Goal: Task Accomplishment & Management: Use online tool/utility

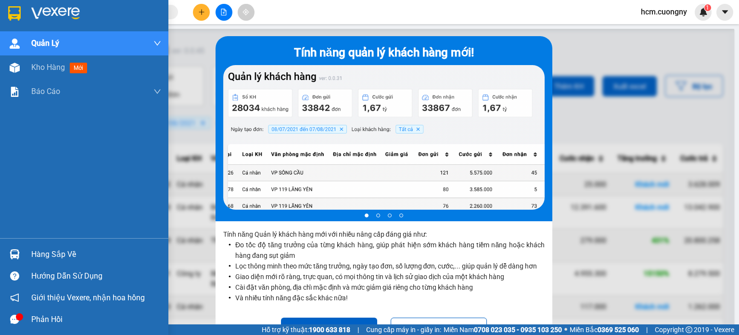
click at [8, 16] on img at bounding box center [14, 13] width 13 height 14
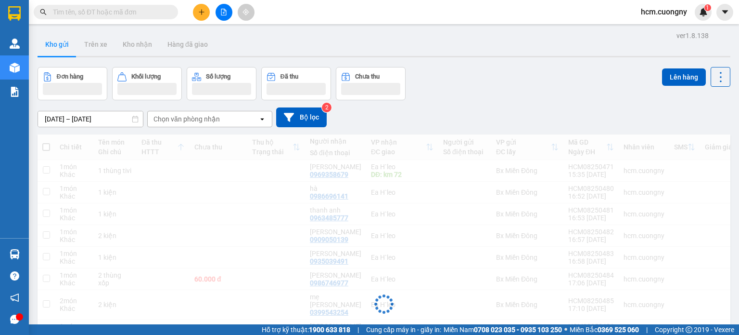
click at [200, 17] on button at bounding box center [201, 12] width 17 height 17
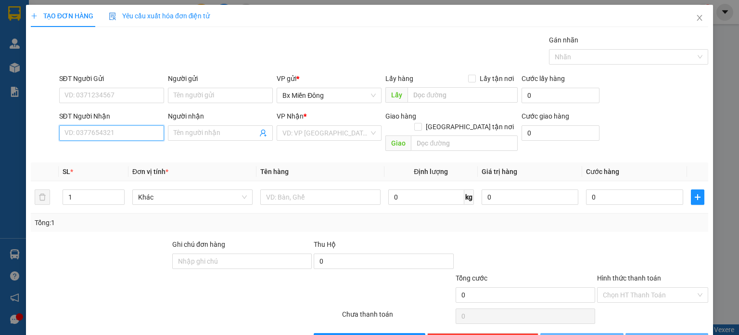
click at [107, 130] on input "SĐT Người Nhận" at bounding box center [111, 132] width 105 height 15
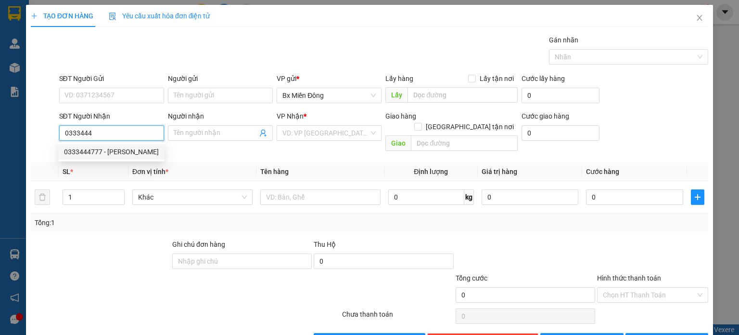
click at [140, 157] on div "0333444777 - [PERSON_NAME]" at bounding box center [111, 151] width 106 height 15
type input "0333444777"
type input "[PERSON_NAME]"
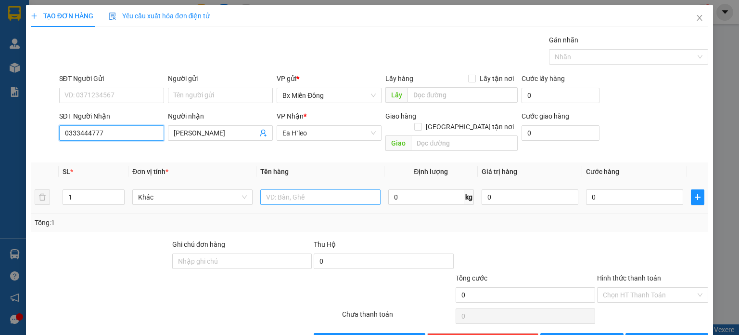
type input "0333444777"
click at [339, 189] on input "text" at bounding box center [320, 196] width 120 height 15
drag, startPoint x: 322, startPoint y: 186, endPoint x: 309, endPoint y: 183, distance: 13.4
click at [309, 189] on input "1 thùng xi" at bounding box center [320, 196] width 120 height 15
drag, startPoint x: 306, startPoint y: 179, endPoint x: 291, endPoint y: 183, distance: 15.1
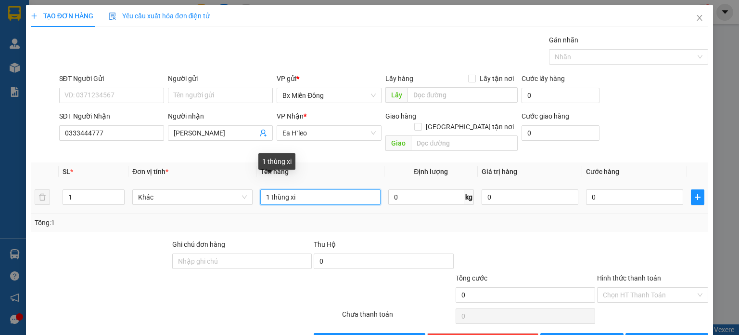
click at [291, 189] on input "1 thùng xi" at bounding box center [320, 196] width 120 height 15
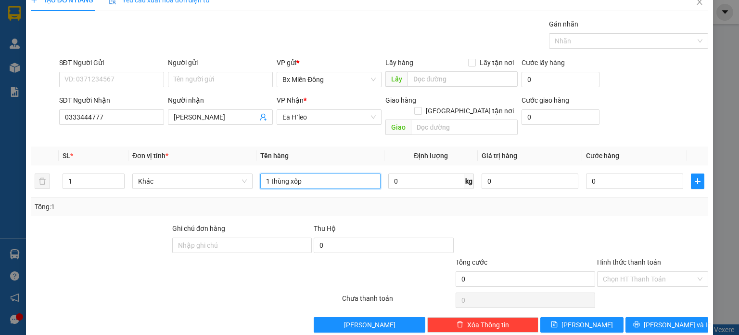
scroll to position [21, 0]
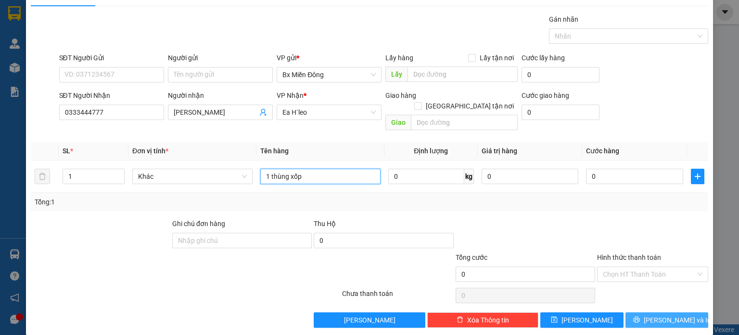
type input "1 thùng xốp"
click at [670, 314] on span "[PERSON_NAME] và In" at bounding box center [677, 319] width 67 height 11
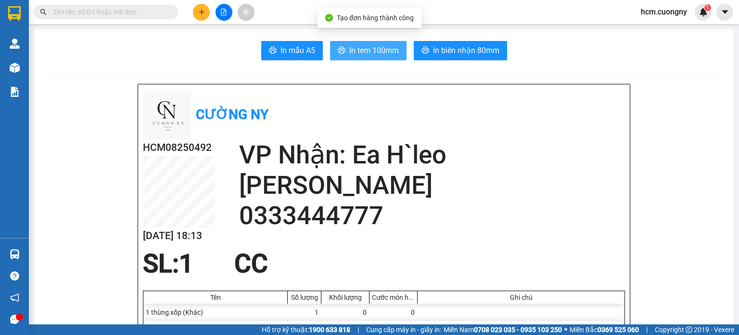
click at [366, 54] on span "In tem 100mm" at bounding box center [374, 50] width 50 height 12
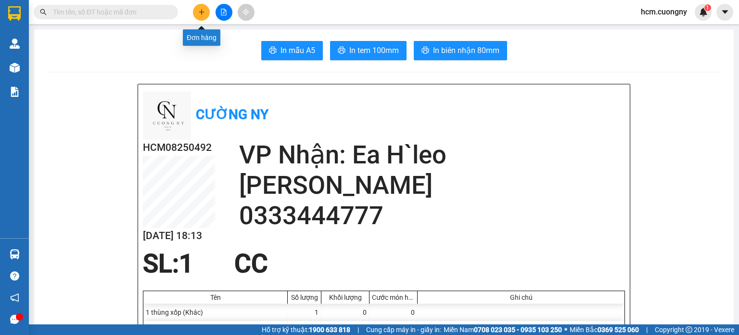
click at [200, 14] on icon "plus" at bounding box center [201, 12] width 7 height 7
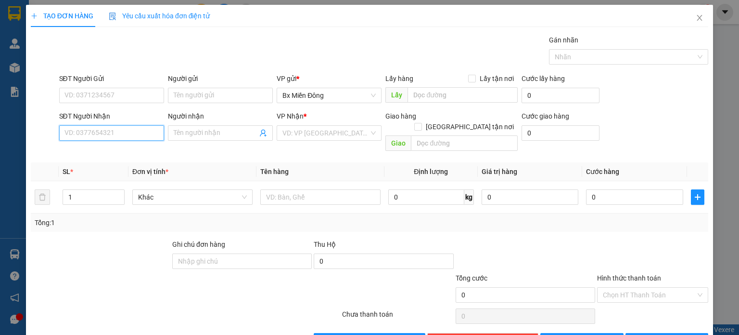
click at [93, 133] on input "SĐT Người Nhận" at bounding box center [111, 132] width 105 height 15
click at [193, 129] on input "Người nhận" at bounding box center [216, 133] width 84 height 11
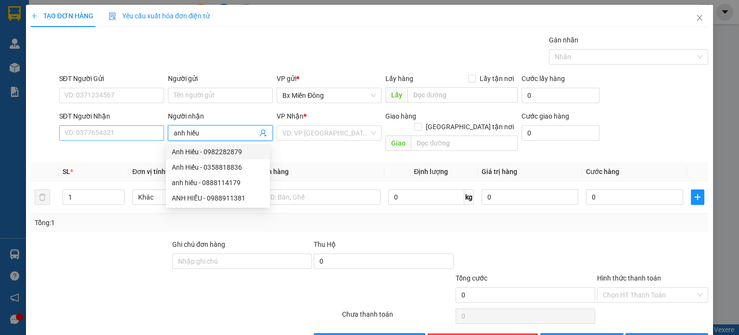
type input "anh hiếu"
click at [114, 132] on input "SĐT Người Nhận" at bounding box center [111, 132] width 105 height 15
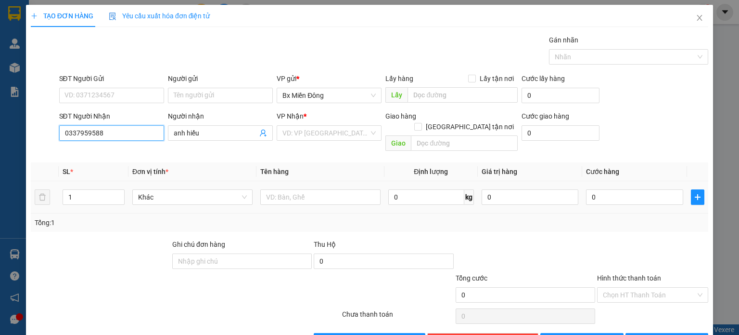
type input "0337959588"
click at [182, 168] on th "Đơn vị tính *" at bounding box center [193, 171] width 128 height 19
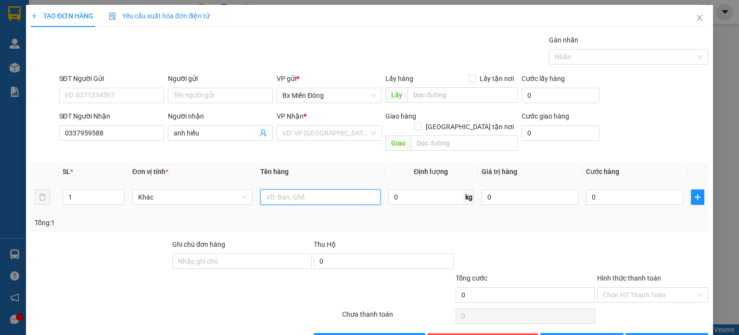
click at [275, 189] on input "text" at bounding box center [320, 196] width 120 height 15
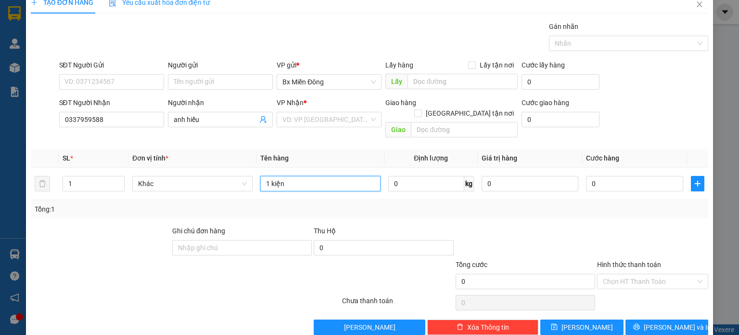
scroll to position [21, 0]
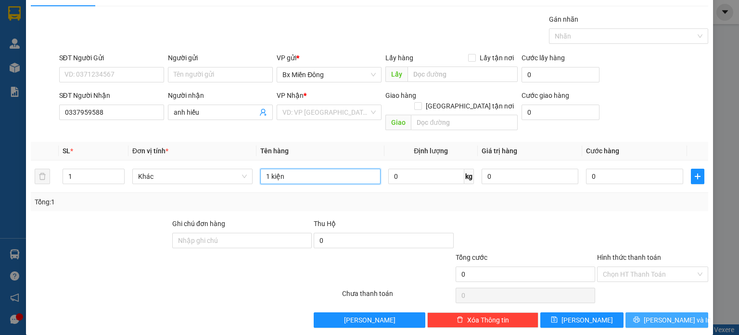
type input "1 kiện"
click at [679, 312] on button "[PERSON_NAME] và In" at bounding box center [667, 319] width 83 height 15
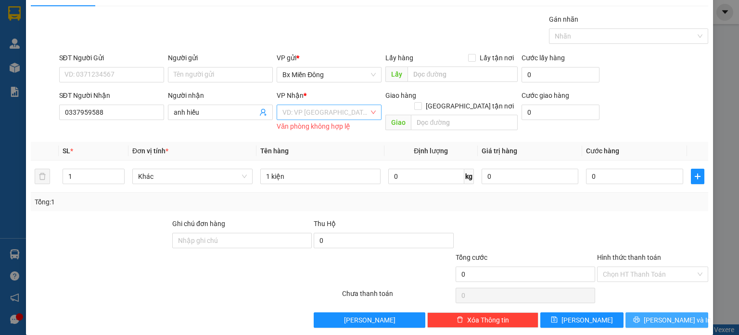
click at [326, 119] on div "VD: VP [GEOGRAPHIC_DATA]" at bounding box center [329, 111] width 105 height 15
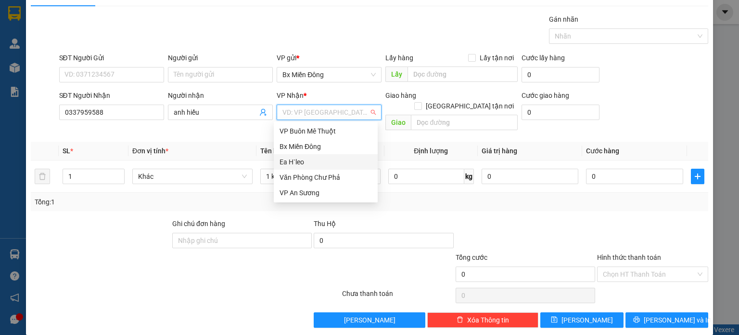
click at [309, 166] on div "Ea H`leo" at bounding box center [326, 161] width 92 height 11
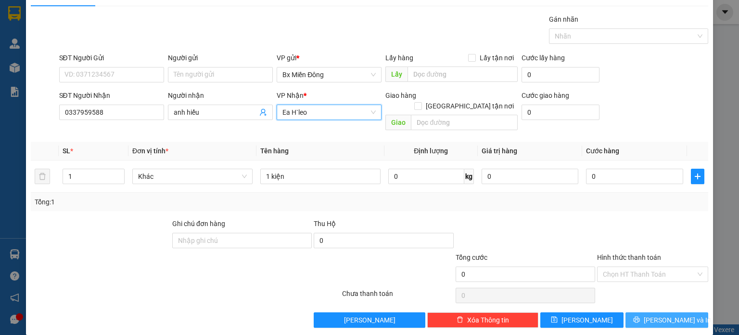
click at [660, 314] on span "[PERSON_NAME] và In" at bounding box center [677, 319] width 67 height 11
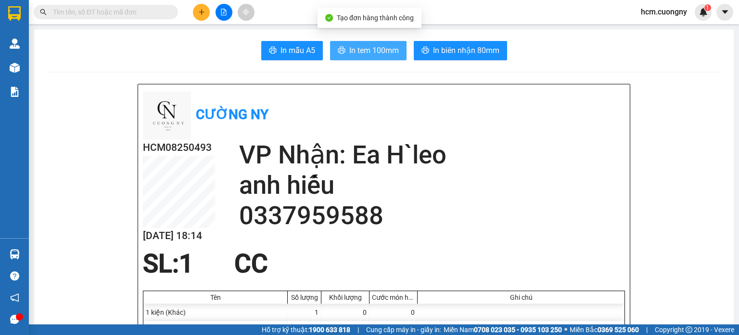
click at [356, 49] on span "In tem 100mm" at bounding box center [374, 50] width 50 height 12
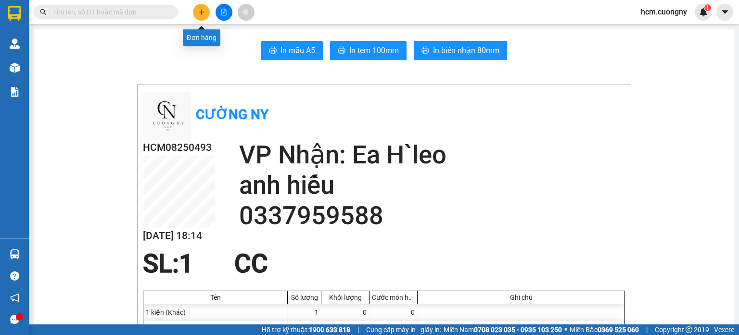
click at [202, 12] on icon "plus" at bounding box center [201, 12] width 5 height 0
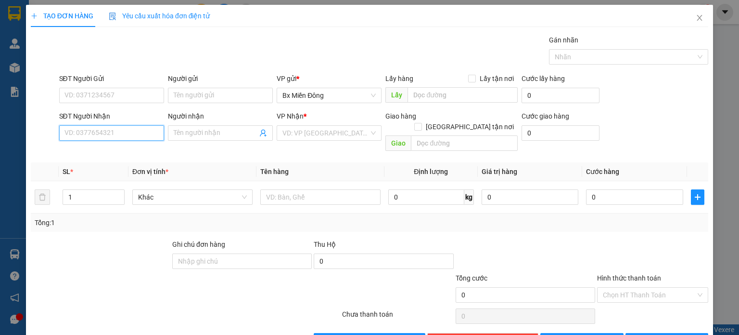
click at [110, 130] on input "SĐT Người Nhận" at bounding box center [111, 132] width 105 height 15
type input "0967020808"
drag, startPoint x: 133, startPoint y: 145, endPoint x: 135, endPoint y: 151, distance: 5.6
click at [135, 151] on div "0967020808 - tươi" at bounding box center [110, 151] width 104 height 15
type input "tươi"
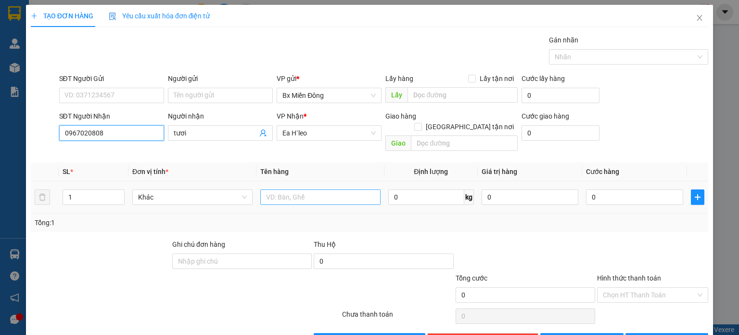
type input "0967020808"
click at [302, 189] on input "text" at bounding box center [320, 196] width 120 height 15
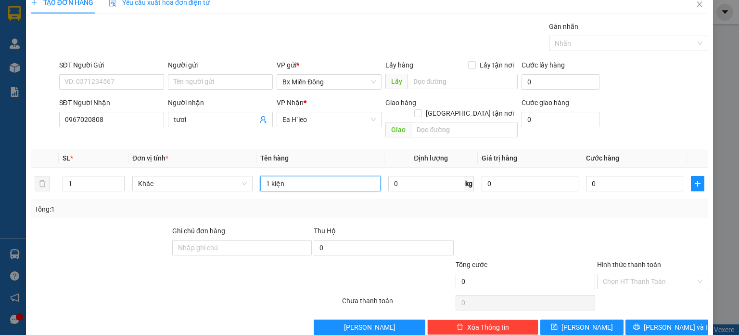
scroll to position [21, 0]
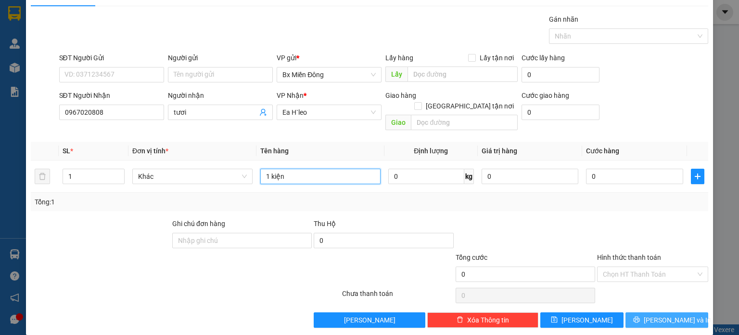
type input "1 kiện"
click at [670, 315] on button "[PERSON_NAME] và In" at bounding box center [667, 319] width 83 height 15
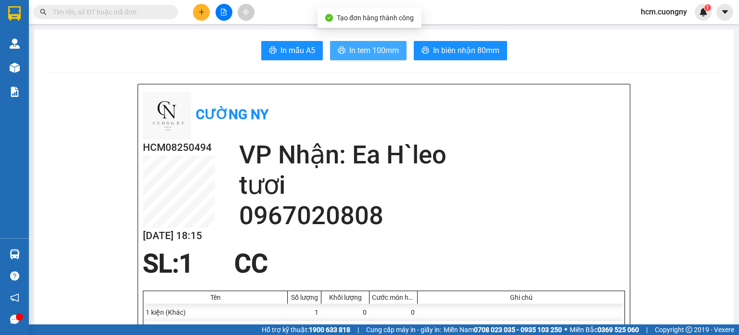
click at [375, 57] on button "In tem 100mm" at bounding box center [368, 50] width 77 height 19
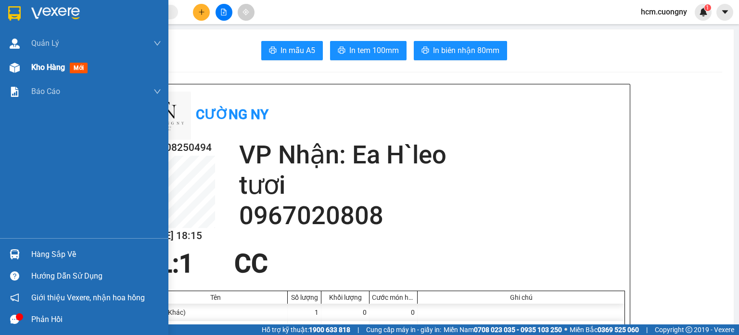
click at [52, 68] on span "Kho hàng" at bounding box center [48, 67] width 34 height 9
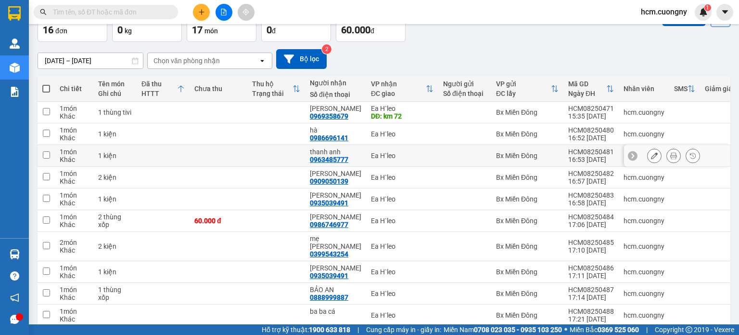
scroll to position [144, 0]
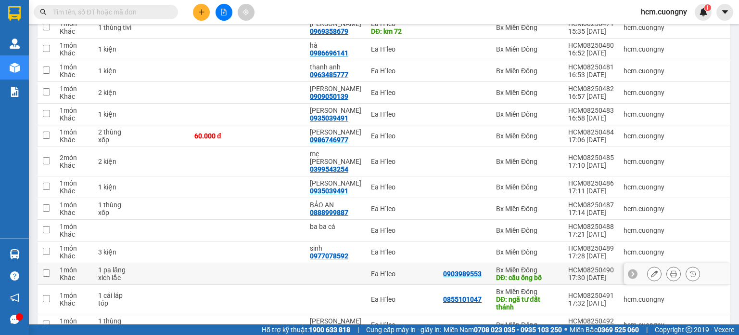
click at [49, 269] on input "checkbox" at bounding box center [46, 272] width 7 height 7
checkbox input "true"
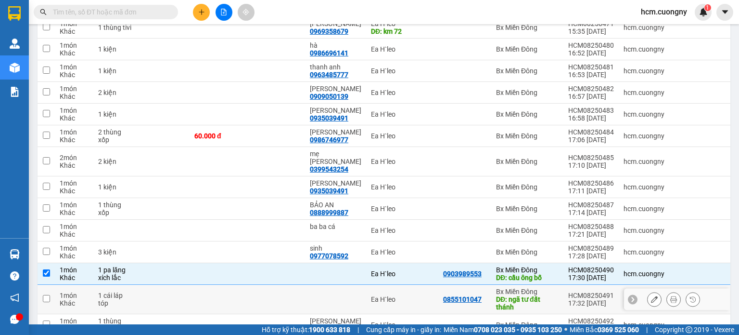
click at [40, 285] on td at bounding box center [46, 299] width 17 height 29
checkbox input "true"
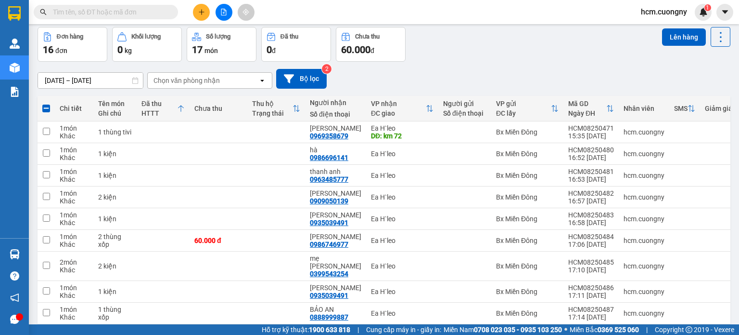
scroll to position [0, 0]
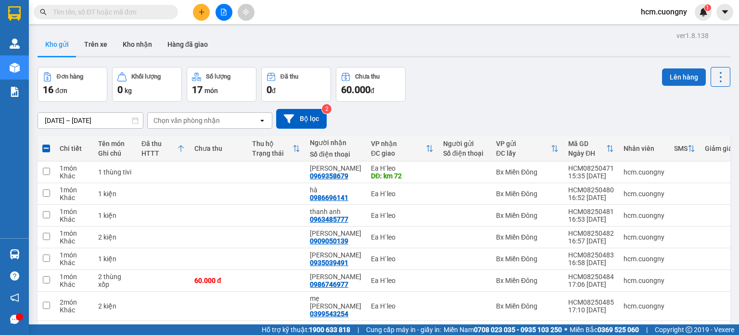
click at [677, 79] on button "Lên hàng" at bounding box center [684, 76] width 44 height 17
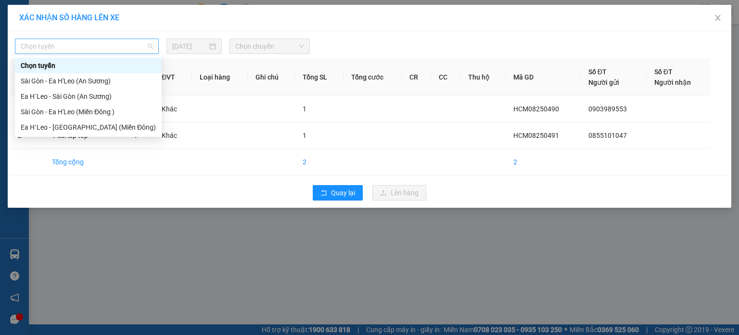
click at [113, 44] on span "Chọn tuyến" at bounding box center [87, 46] width 132 height 14
click at [77, 78] on div "Sài Gòn - Ea H'Leo (An Sương)" at bounding box center [88, 81] width 135 height 11
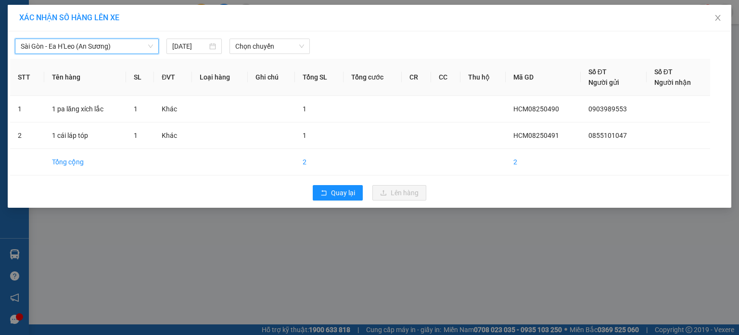
click at [87, 59] on th "Tên hàng" at bounding box center [85, 77] width 82 height 37
click at [108, 34] on div "Sài Gòn - Ea H'Leo (An Sương) [DATE] Chọn chuyến" at bounding box center [369, 44] width 719 height 20
click at [104, 49] on span "Sài Gòn - Ea H'Leo (An Sương)" at bounding box center [87, 46] width 132 height 14
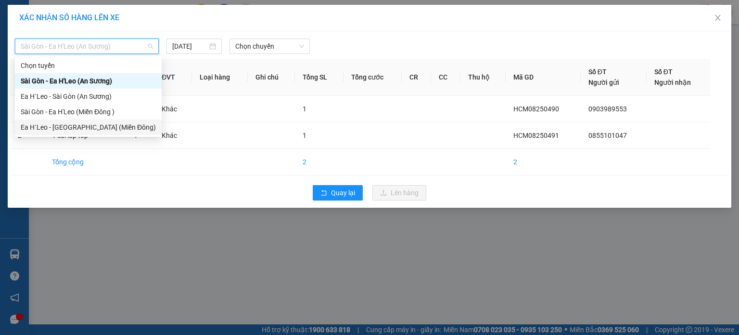
click at [97, 123] on div "Ea H`Leo - [GEOGRAPHIC_DATA] (Miền Đông)" at bounding box center [88, 127] width 135 height 11
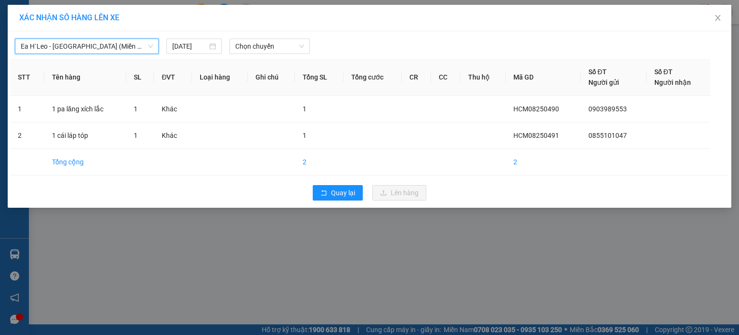
click at [98, 40] on span "Ea H`Leo - [GEOGRAPHIC_DATA] (Miền Đông)" at bounding box center [87, 46] width 132 height 14
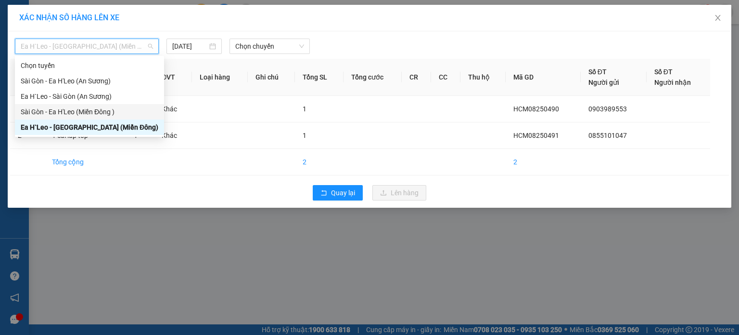
click at [71, 108] on div "Sài Gòn - Ea H'Leo (Miền Đông )" at bounding box center [90, 111] width 138 height 11
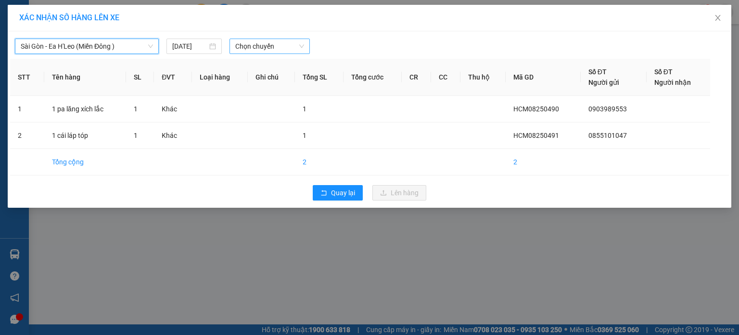
click at [255, 49] on span "Chọn chuyến" at bounding box center [269, 46] width 69 height 14
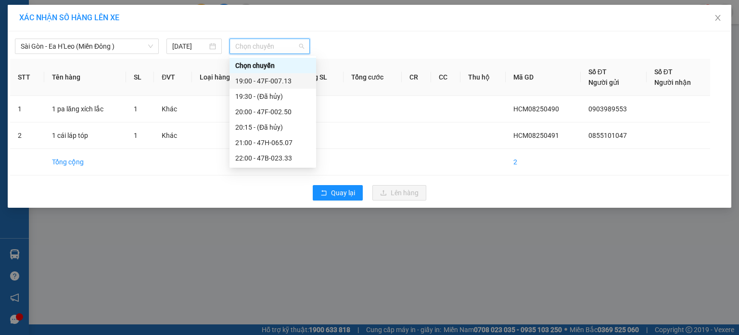
click at [264, 82] on div "19:00 - 47F-007.13" at bounding box center [272, 81] width 75 height 11
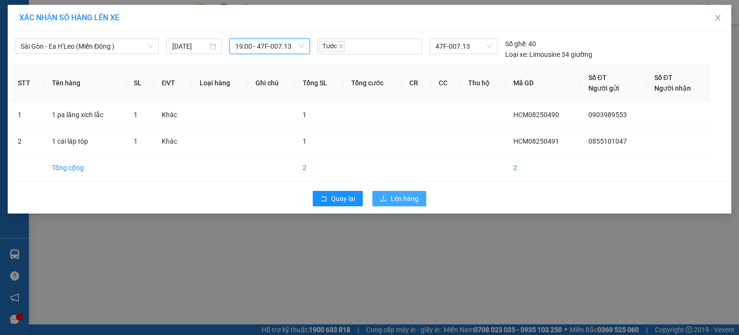
click at [392, 198] on span "Lên hàng" at bounding box center [405, 198] width 28 height 11
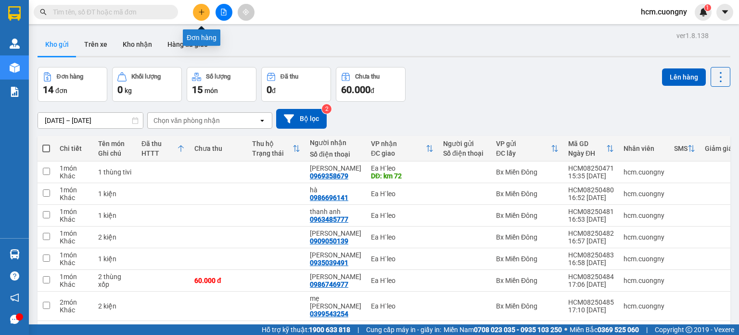
click at [203, 19] on button at bounding box center [201, 12] width 17 height 17
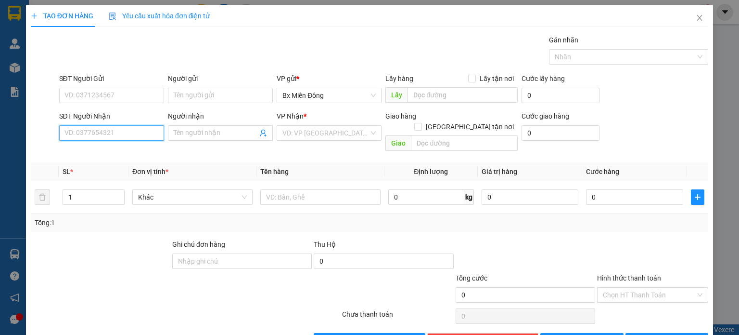
click at [137, 139] on input "SĐT Người Nhận" at bounding box center [111, 132] width 105 height 15
paste input "0399848047"
type input "0399848047"
click at [174, 128] on input "Người nhận" at bounding box center [216, 133] width 84 height 11
drag, startPoint x: 58, startPoint y: 256, endPoint x: 67, endPoint y: 246, distance: 14.0
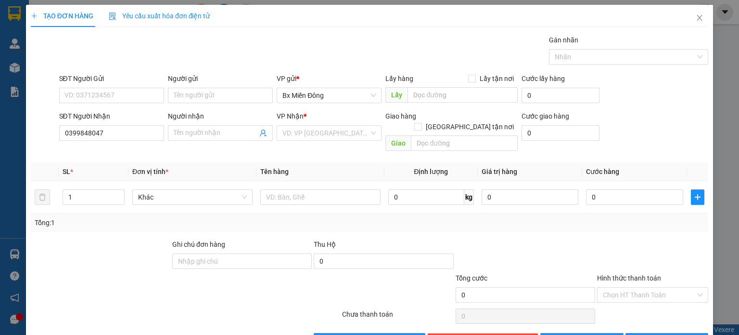
click at [58, 256] on div at bounding box center [101, 256] width 142 height 34
click at [209, 135] on input "Người nhận" at bounding box center [216, 133] width 84 height 11
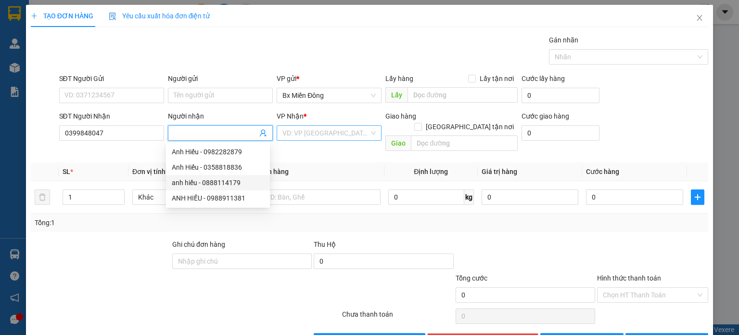
click at [289, 130] on input "search" at bounding box center [326, 133] width 87 height 14
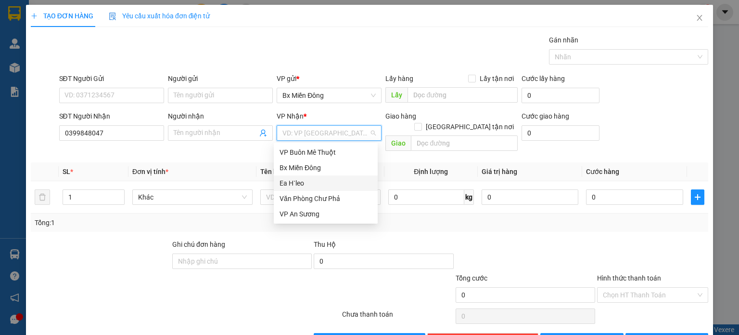
click at [323, 181] on div "Ea H`leo" at bounding box center [326, 183] width 92 height 11
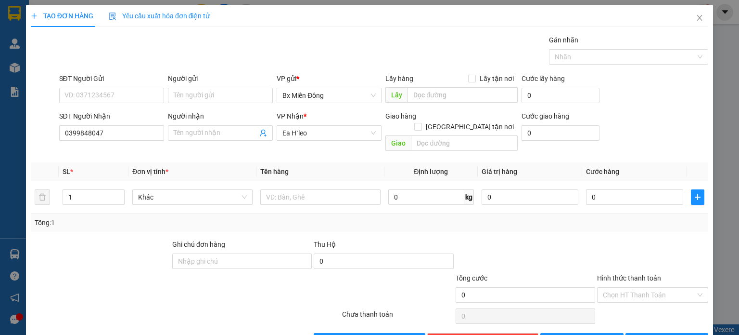
click at [86, 272] on div at bounding box center [129, 289] width 198 height 34
click at [424, 135] on input "text" at bounding box center [464, 142] width 107 height 15
click at [119, 288] on div at bounding box center [129, 289] width 198 height 34
click at [451, 95] on input "text" at bounding box center [463, 94] width 110 height 15
drag, startPoint x: 103, startPoint y: 129, endPoint x: 37, endPoint y: 129, distance: 66.9
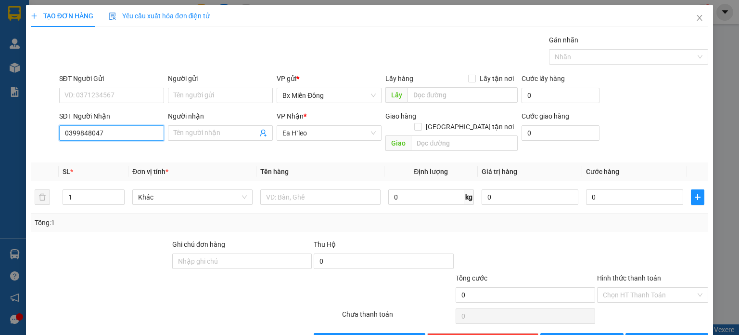
click at [37, 129] on div "SĐT Người Nhận 0399848047 0399848047 Người nhận Tên người nhận VP Nhận * [PERSO…" at bounding box center [370, 133] width 680 height 44
click at [64, 89] on input "SĐT Người Gửi" at bounding box center [111, 95] width 105 height 15
paste input "0399848047"
type input "0399848047"
drag, startPoint x: 106, startPoint y: 129, endPoint x: 27, endPoint y: 128, distance: 78.9
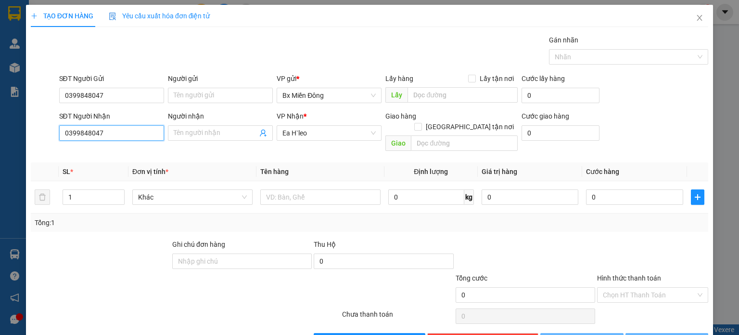
click at [27, 128] on div "TẠO ĐƠN HÀNG Yêu cầu xuất hóa đơn điện tử Transit Pickup Surcharge Ids Transit …" at bounding box center [369, 180] width 687 height 350
type input "0"
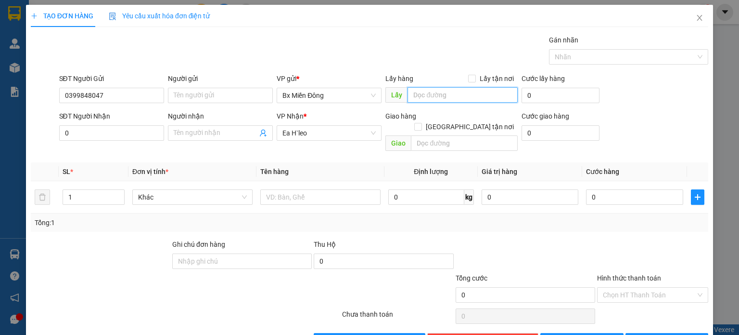
click at [459, 92] on input "text" at bounding box center [463, 94] width 110 height 15
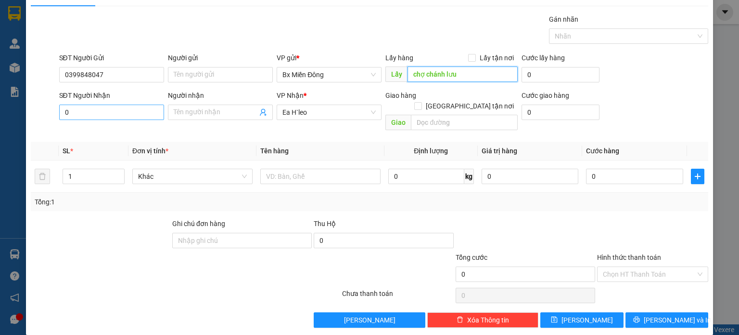
type input "chợ chánh lưu"
drag, startPoint x: 101, startPoint y: 109, endPoint x: 34, endPoint y: 114, distance: 67.1
click at [34, 114] on div "SĐT Người Nhận 0 0 Người nhận Tên người nhận VP Nhận * [PERSON_NAME] hàng Giao …" at bounding box center [370, 112] width 680 height 44
click at [84, 222] on div at bounding box center [101, 235] width 142 height 34
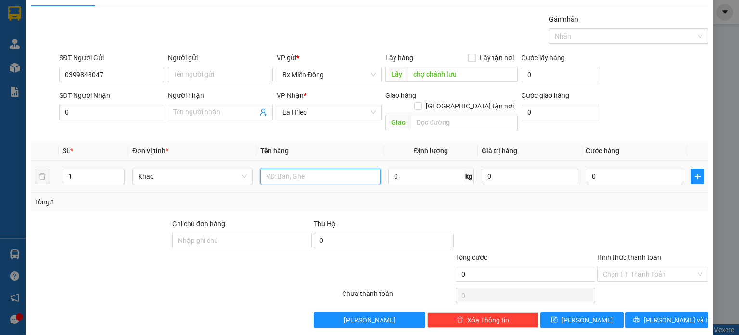
click at [299, 168] on input "text" at bounding box center [320, 175] width 120 height 15
drag, startPoint x: 300, startPoint y: 163, endPoint x: 287, endPoint y: 167, distance: 13.9
click at [287, 168] on input "1 tệp hồ sp" at bounding box center [320, 175] width 120 height 15
type input "1 tệp hồ sơ"
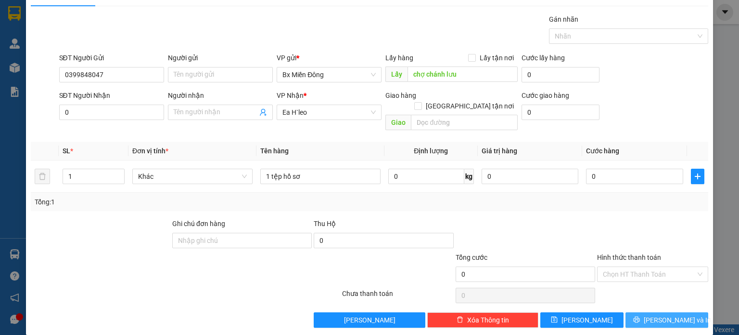
click at [692, 314] on button "[PERSON_NAME] và In" at bounding box center [667, 319] width 83 height 15
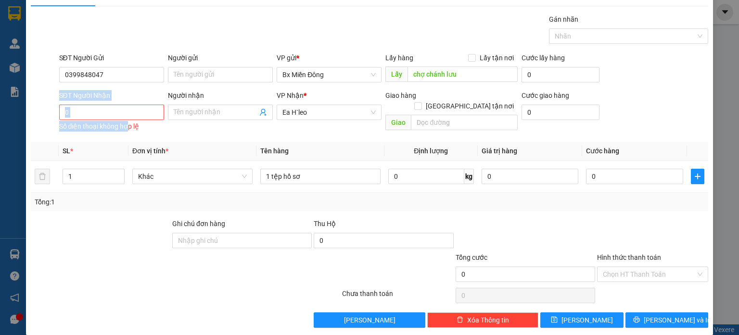
drag, startPoint x: 126, startPoint y: 123, endPoint x: 48, endPoint y: 117, distance: 78.6
click at [48, 117] on div "SĐT Người Nhận 0 Số điện thoại không hợp lệ Người nhận Tên người nhận VP Nhận *…" at bounding box center [370, 112] width 680 height 44
click at [49, 126] on div at bounding box center [44, 112] width 28 height 44
drag, startPoint x: 71, startPoint y: 117, endPoint x: 50, endPoint y: 114, distance: 21.4
click at [50, 114] on div "SĐT Người Nhận 0 0 Số điện thoại không hợp lệ Người nhận Tên người nhận VP Nhận…" at bounding box center [370, 112] width 680 height 44
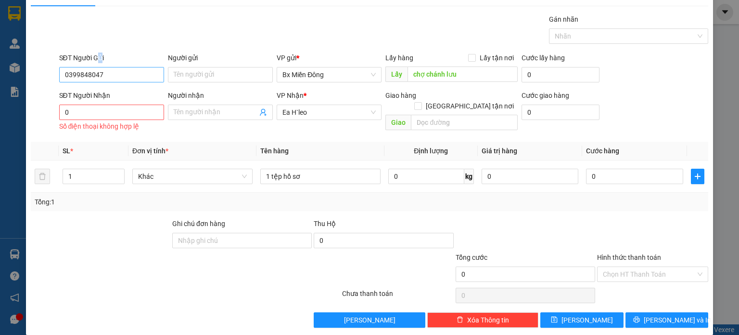
drag, startPoint x: 100, startPoint y: 61, endPoint x: 103, endPoint y: 66, distance: 6.3
click at [108, 66] on div "SĐT Người Gửi 0399848047" at bounding box center [111, 69] width 105 height 34
drag, startPoint x: 92, startPoint y: 74, endPoint x: 96, endPoint y: 78, distance: 5.8
click at [94, 77] on input "0399848047" at bounding box center [111, 74] width 105 height 15
click at [108, 72] on input "0399848047" at bounding box center [111, 74] width 105 height 15
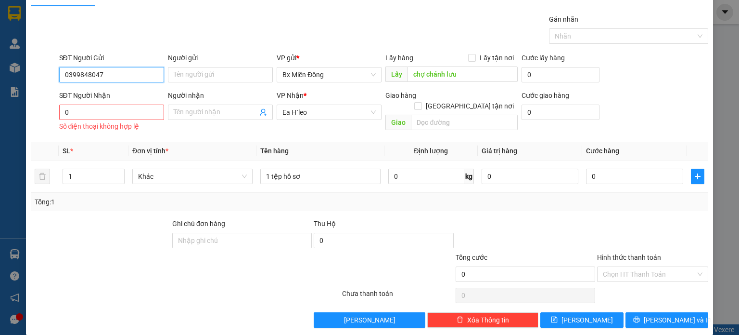
drag, startPoint x: 99, startPoint y: 72, endPoint x: 59, endPoint y: 78, distance: 40.8
click at [59, 78] on input "0399848047" at bounding box center [111, 74] width 105 height 15
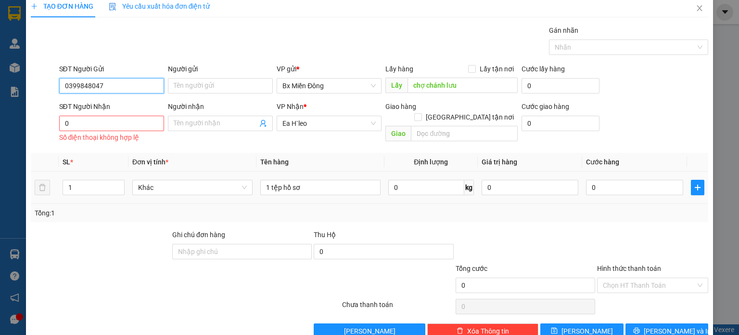
scroll to position [0, 0]
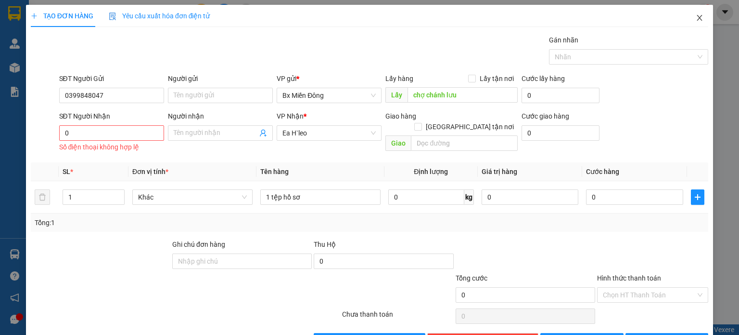
click at [694, 13] on span "Close" at bounding box center [699, 18] width 27 height 27
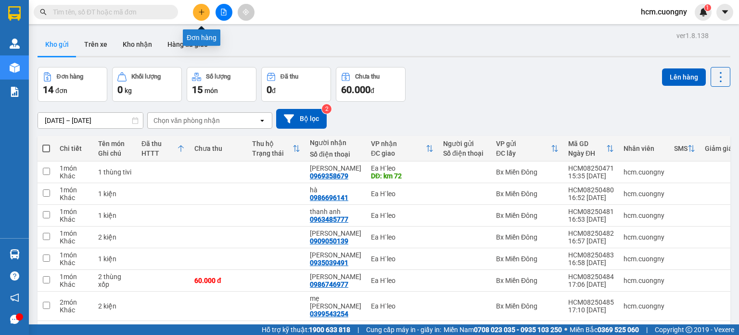
click at [200, 10] on icon "plus" at bounding box center [201, 12] width 7 height 7
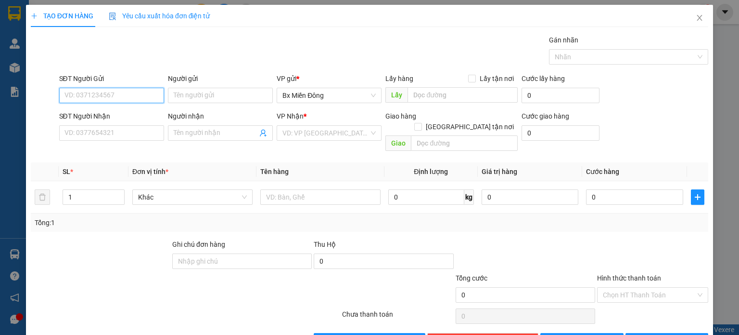
paste input "0399848047"
type input "0399848047"
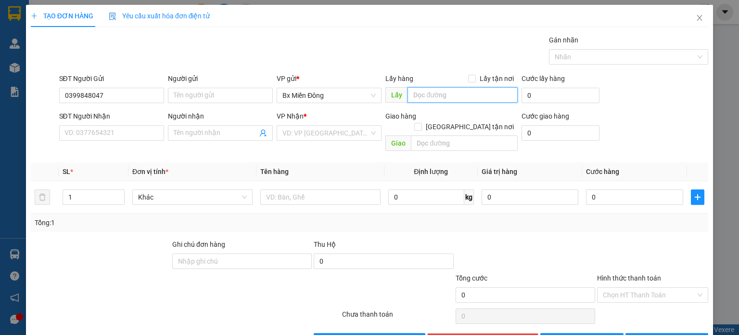
click at [433, 98] on input "text" at bounding box center [463, 94] width 110 height 15
type input "chợ chánh lưu"
click at [312, 127] on input "search" at bounding box center [326, 133] width 87 height 14
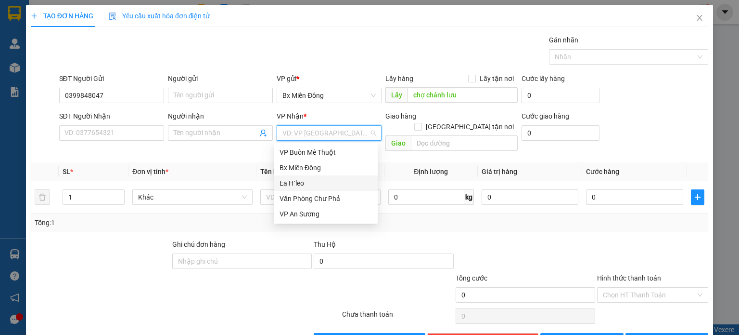
click at [309, 183] on div "Ea H`leo" at bounding box center [326, 183] width 92 height 11
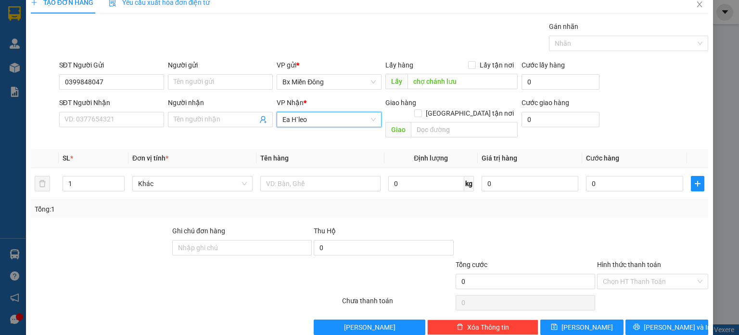
scroll to position [21, 0]
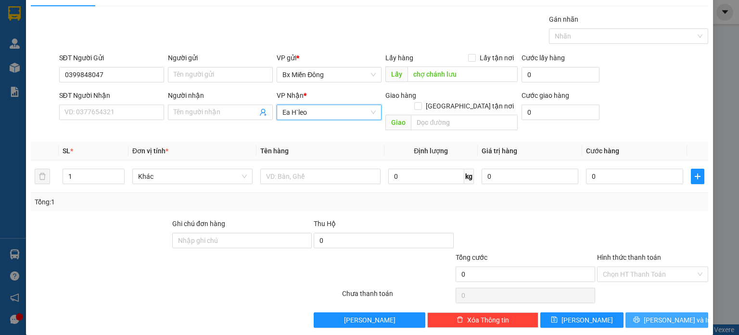
click at [682, 312] on button "[PERSON_NAME] và In" at bounding box center [667, 319] width 83 height 15
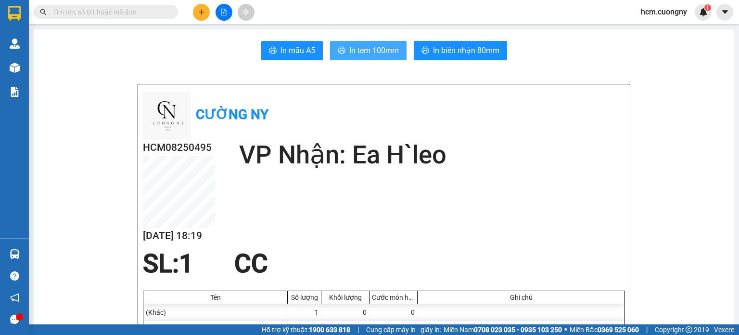
click at [370, 47] on span "In tem 100mm" at bounding box center [374, 50] width 50 height 12
drag, startPoint x: 54, startPoint y: 96, endPoint x: 125, endPoint y: 52, distance: 83.9
click at [196, 13] on button at bounding box center [201, 12] width 17 height 17
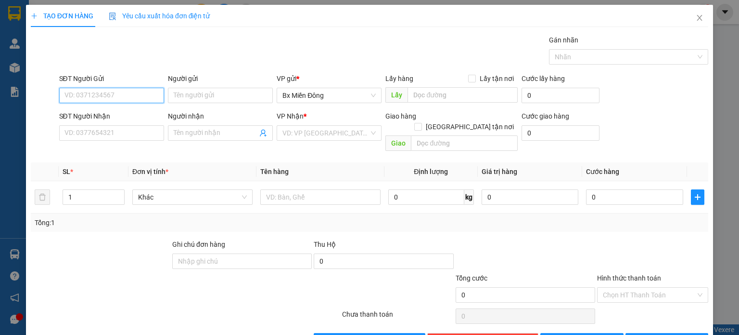
paste input "0915700200"
type input "0915700200"
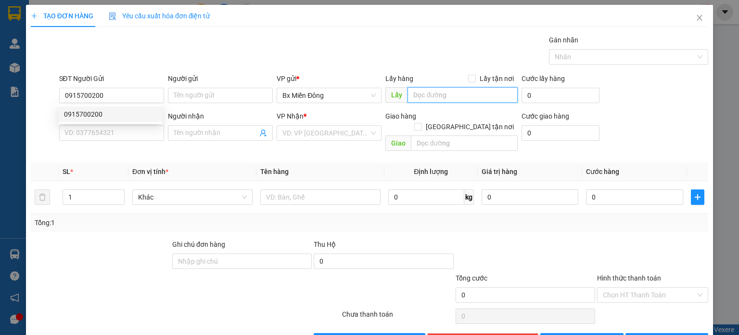
click at [427, 93] on input "text" at bounding box center [463, 94] width 110 height 15
click at [58, 273] on div at bounding box center [129, 289] width 198 height 34
click at [436, 99] on input "text" at bounding box center [463, 94] width 110 height 15
paste input "mỹ phước 3"
type input "mỹ phước 3"
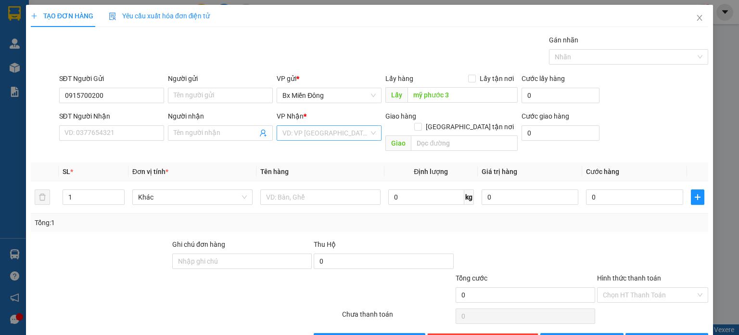
click at [332, 131] on input "search" at bounding box center [326, 133] width 87 height 14
click at [310, 181] on div "Ea H`leo" at bounding box center [326, 183] width 92 height 11
click at [67, 246] on div at bounding box center [101, 256] width 142 height 34
click at [247, 190] on div "Khác" at bounding box center [192, 196] width 120 height 15
click at [277, 189] on input "text" at bounding box center [320, 196] width 120 height 15
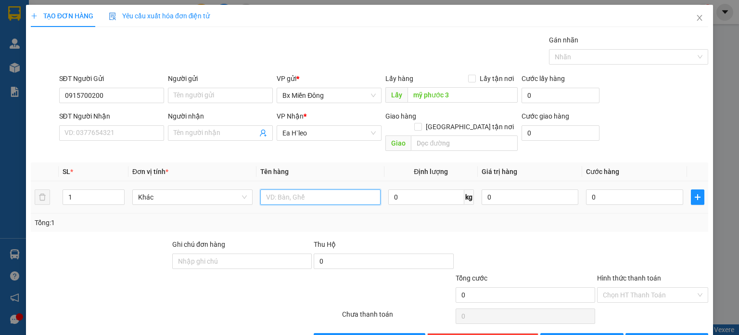
paste input "1 thùng ốc ăn"
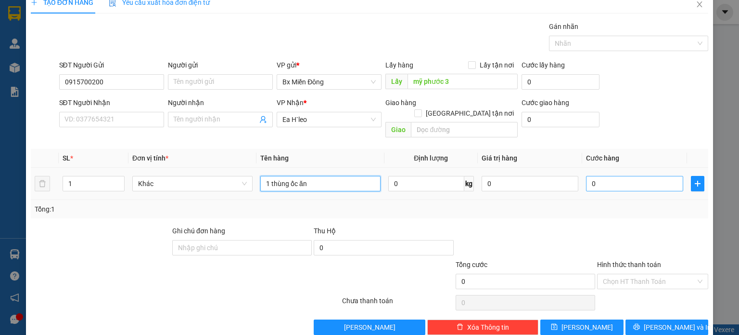
scroll to position [21, 0]
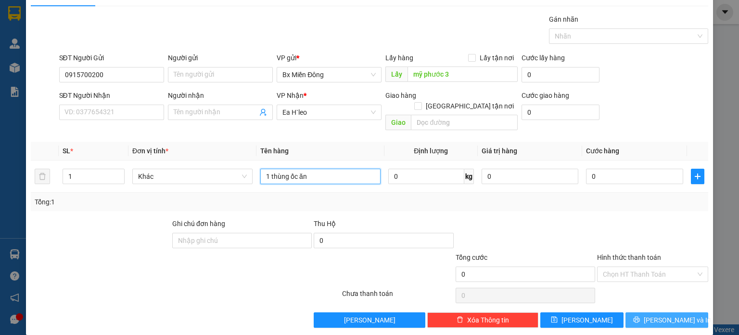
type input "1 thùng ốc ăn"
click at [658, 314] on span "[PERSON_NAME] và In" at bounding box center [677, 319] width 67 height 11
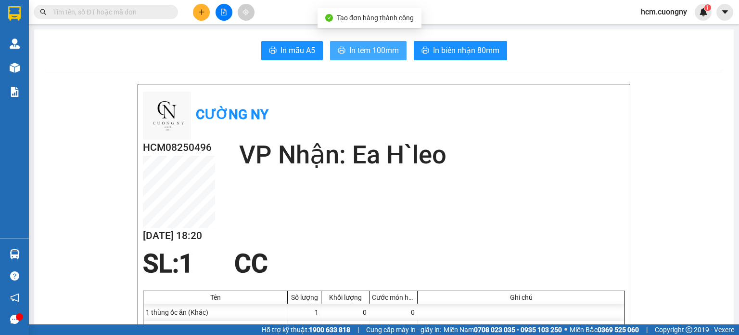
click at [368, 48] on span "In tem 100mm" at bounding box center [374, 50] width 50 height 12
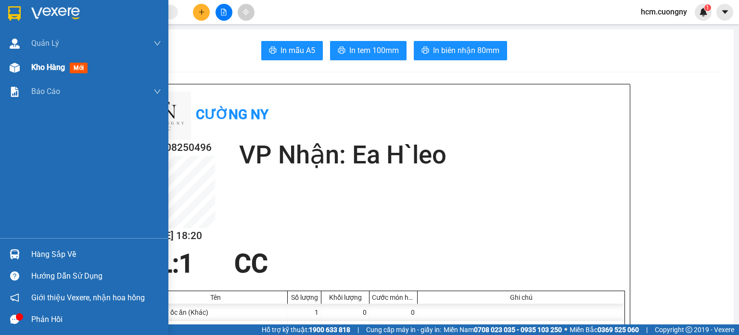
click at [63, 65] on span "Kho hàng" at bounding box center [48, 67] width 34 height 9
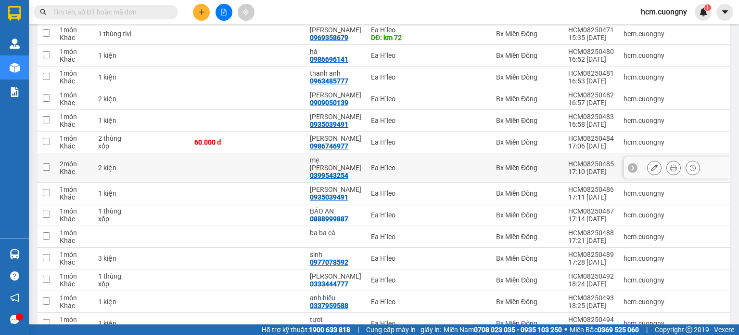
scroll to position [32, 0]
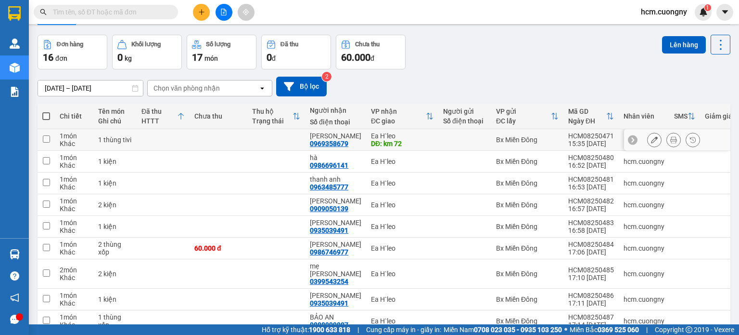
click at [47, 139] on input "checkbox" at bounding box center [46, 138] width 7 height 7
checkbox input "true"
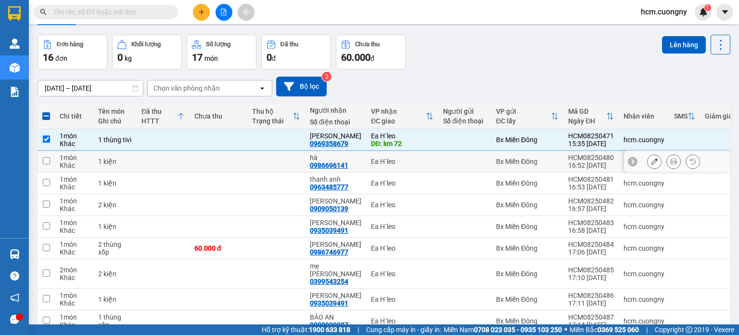
drag, startPoint x: 49, startPoint y: 161, endPoint x: 49, endPoint y: 170, distance: 9.1
click at [49, 162] on input "checkbox" at bounding box center [46, 160] width 7 height 7
checkbox input "true"
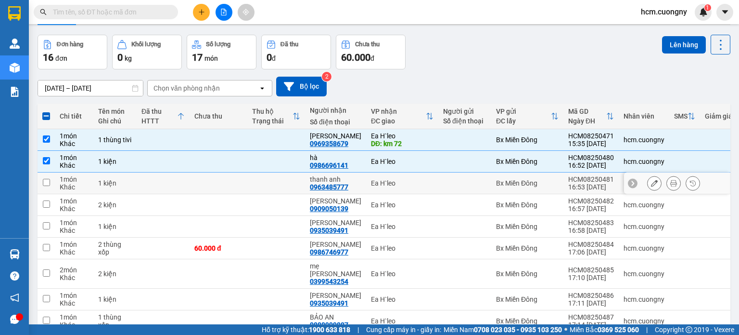
click at [50, 182] on input "checkbox" at bounding box center [46, 182] width 7 height 7
checkbox input "true"
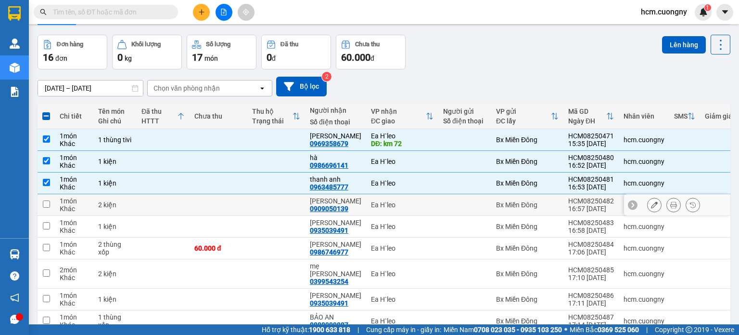
click at [44, 205] on input "checkbox" at bounding box center [46, 203] width 7 height 7
checkbox input "true"
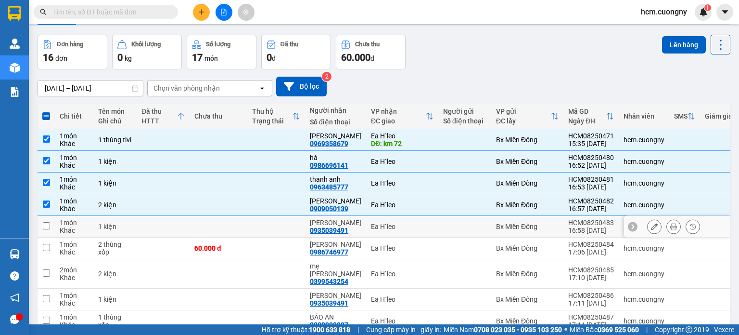
click at [50, 228] on input "checkbox" at bounding box center [46, 225] width 7 height 7
checkbox input "true"
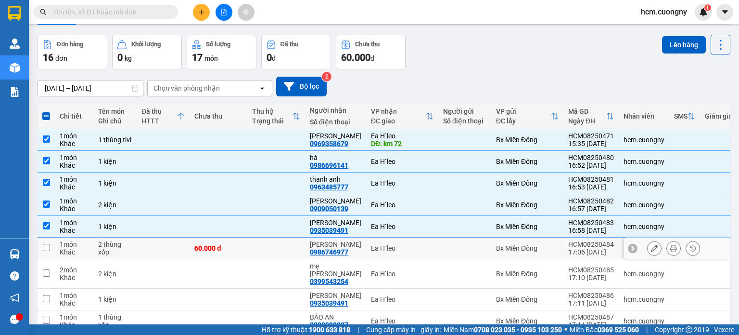
click at [50, 247] on td at bounding box center [46, 248] width 17 height 22
checkbox input "true"
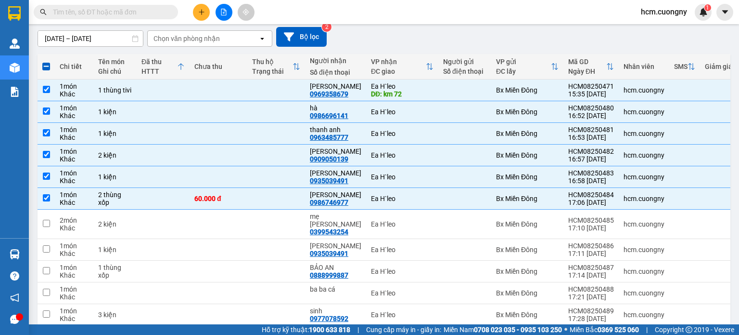
scroll to position [129, 0]
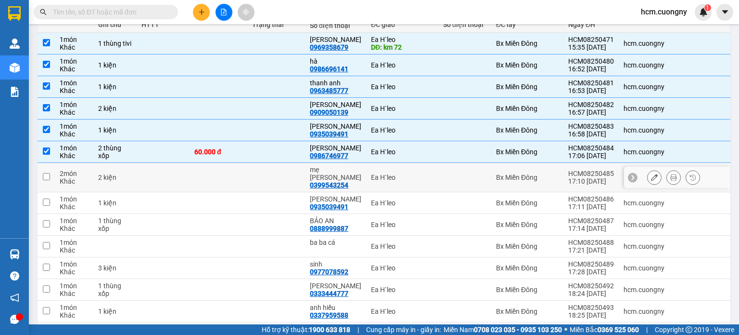
click at [49, 175] on td at bounding box center [46, 177] width 17 height 29
checkbox input "true"
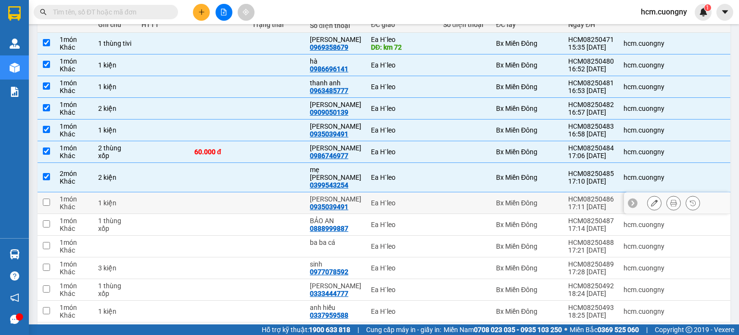
click at [45, 198] on input "checkbox" at bounding box center [46, 201] width 7 height 7
checkbox input "true"
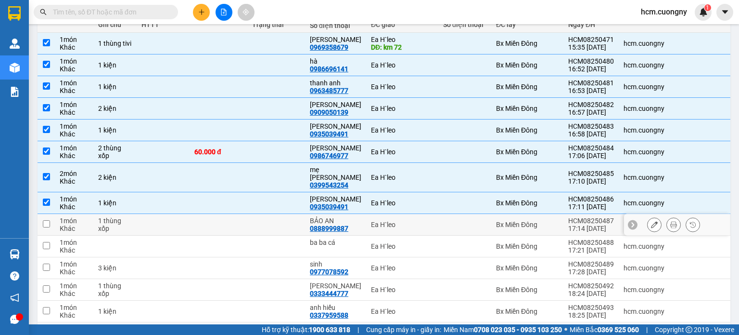
click at [46, 220] on input "checkbox" at bounding box center [46, 223] width 7 height 7
checkbox input "true"
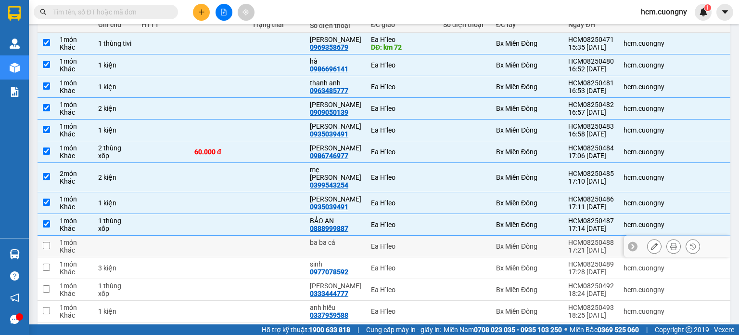
click at [43, 242] on input "checkbox" at bounding box center [46, 245] width 7 height 7
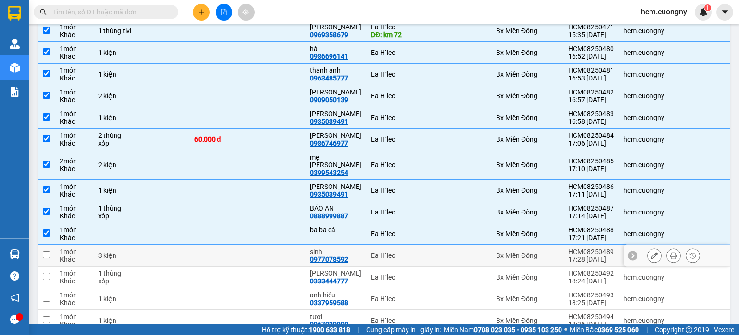
scroll to position [177, 0]
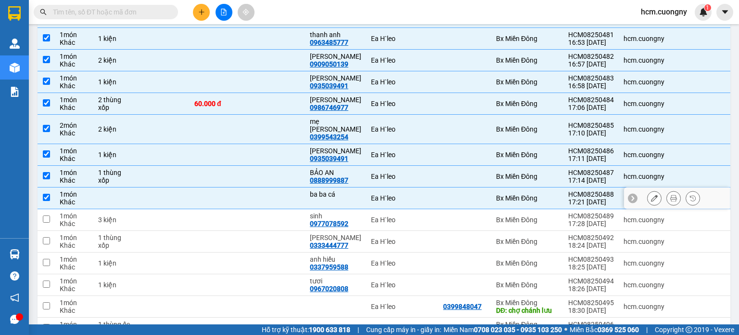
click at [46, 194] on input "checkbox" at bounding box center [46, 197] width 7 height 7
checkbox input "false"
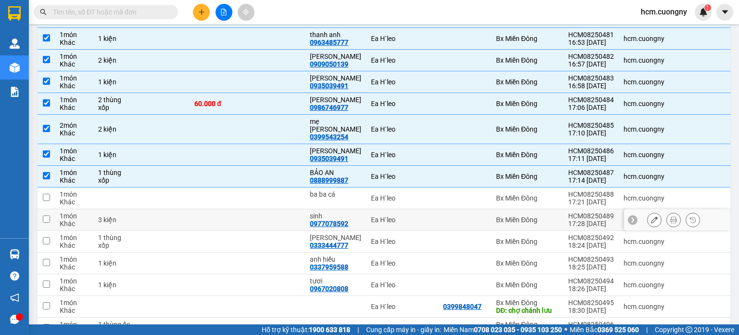
click at [46, 215] on input "checkbox" at bounding box center [46, 218] width 7 height 7
checkbox input "true"
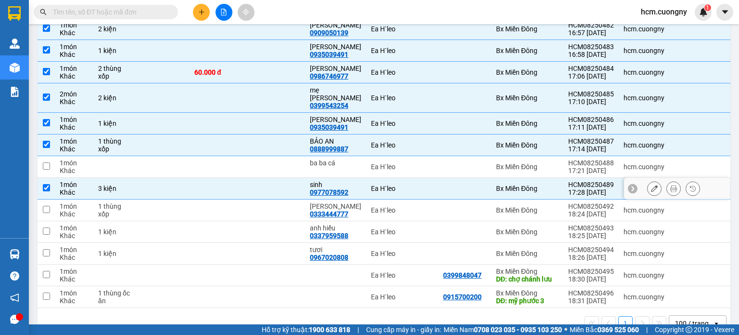
scroll to position [225, 0]
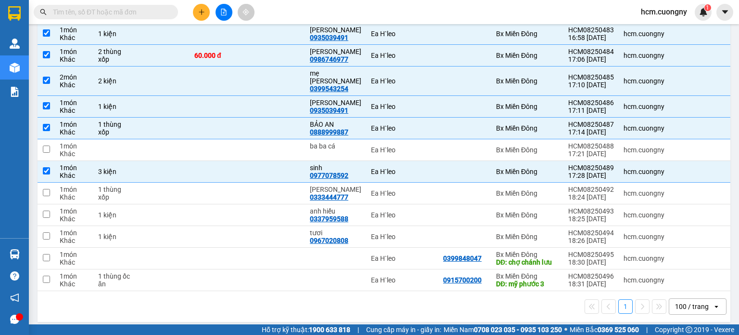
click at [681, 306] on div "100 / trang" at bounding box center [691, 305] width 43 height 15
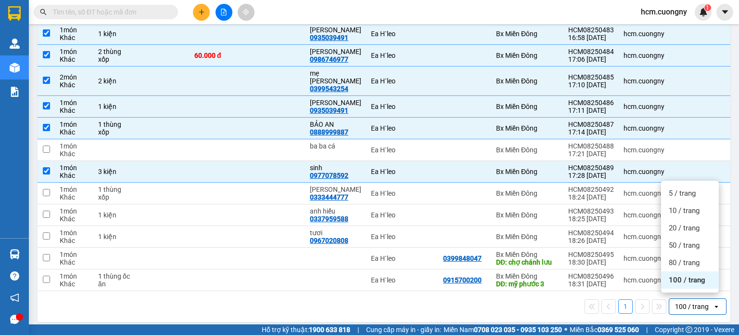
click at [678, 281] on span "100 / trang" at bounding box center [687, 280] width 37 height 10
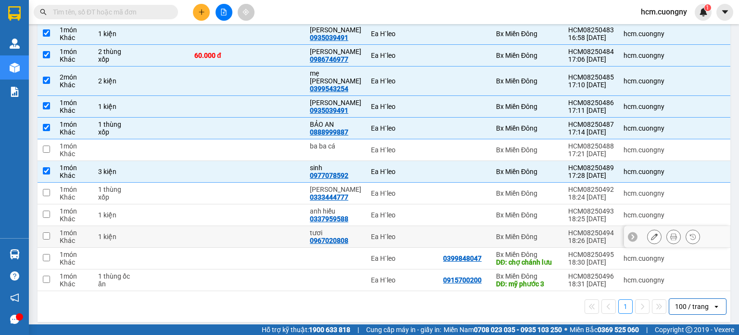
click at [43, 232] on input "checkbox" at bounding box center [46, 235] width 7 height 7
checkbox input "true"
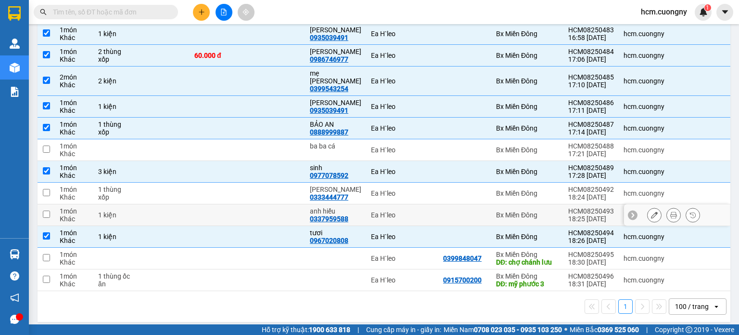
click at [47, 210] on input "checkbox" at bounding box center [46, 213] width 7 height 7
checkbox input "true"
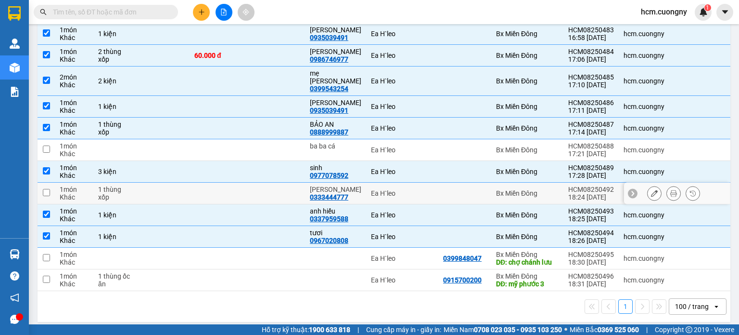
click at [46, 189] on input "checkbox" at bounding box center [46, 192] width 7 height 7
checkbox input "true"
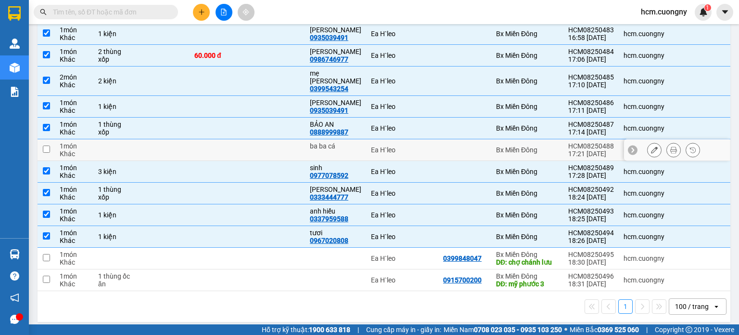
click at [50, 141] on td at bounding box center [46, 150] width 17 height 22
checkbox input "true"
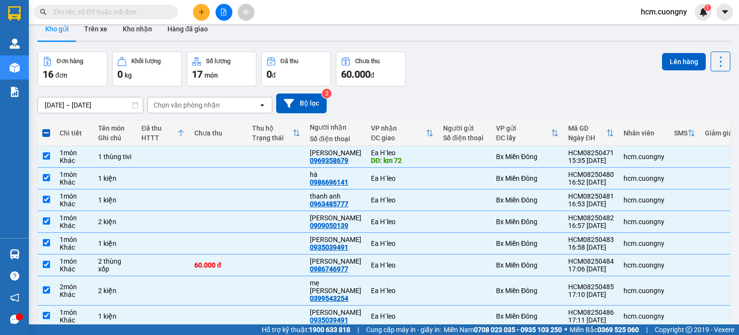
scroll to position [0, 0]
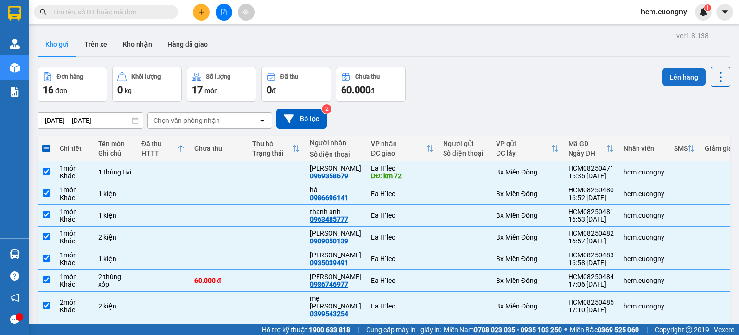
click at [682, 78] on button "Lên hàng" at bounding box center [684, 76] width 44 height 17
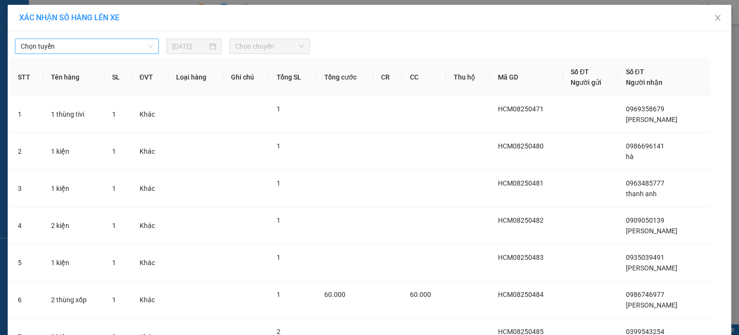
click at [80, 46] on span "Chọn tuyến" at bounding box center [87, 46] width 132 height 14
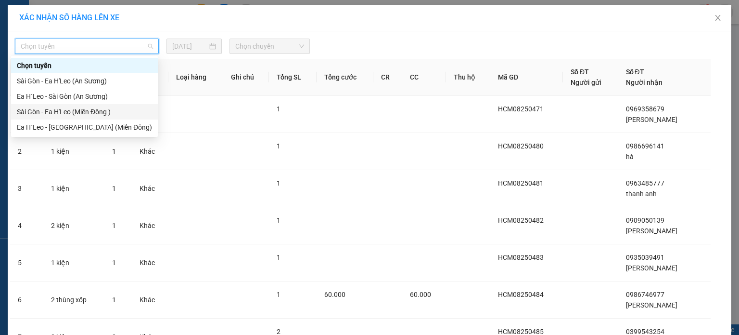
click at [103, 109] on div "Sài Gòn - Ea H'Leo (Miền Đông )" at bounding box center [84, 111] width 135 height 11
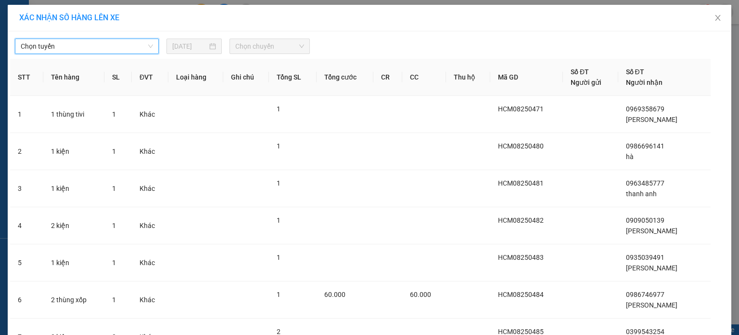
click at [198, 52] on div "[DATE]" at bounding box center [194, 46] width 55 height 15
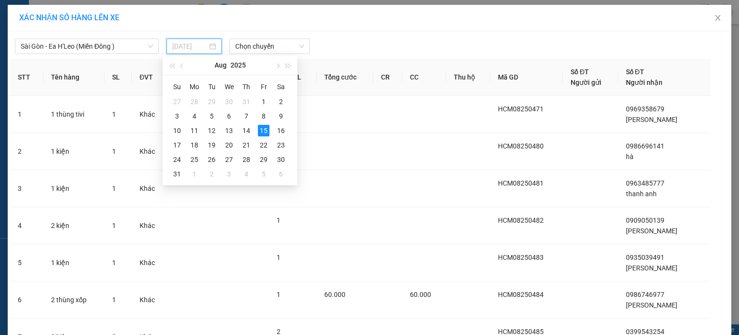
type input "[DATE]"
click at [266, 131] on div "15" at bounding box center [264, 131] width 12 height 12
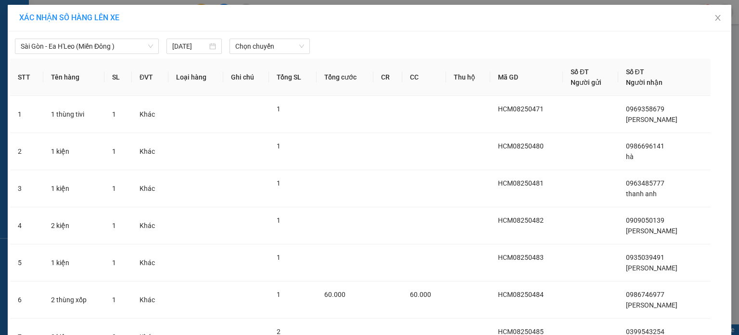
click at [283, 46] on span "Chọn chuyến" at bounding box center [269, 46] width 69 height 14
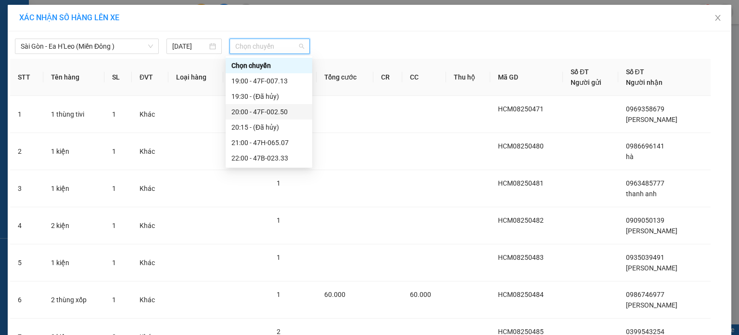
click at [289, 111] on div "20:00 - 47F-002.50" at bounding box center [269, 111] width 75 height 11
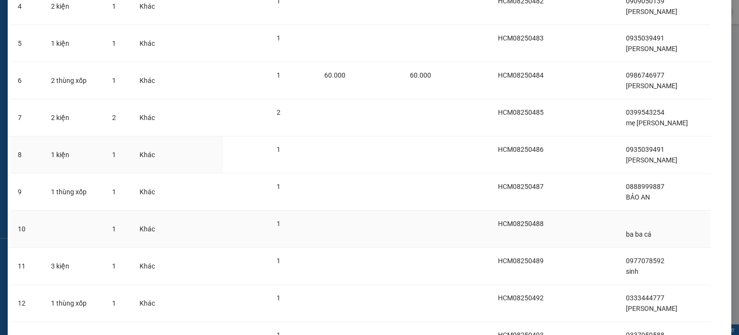
scroll to position [370, 0]
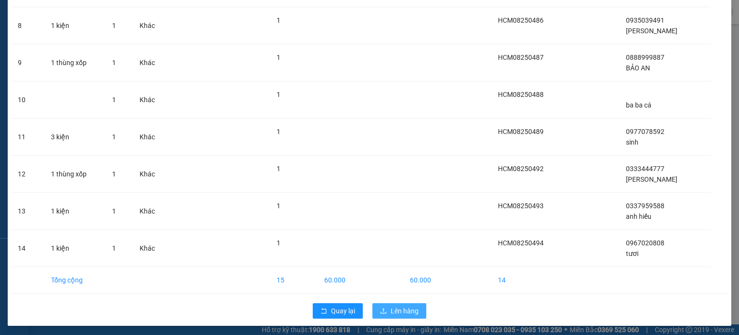
click at [396, 306] on span "Lên hàng" at bounding box center [405, 310] width 28 height 11
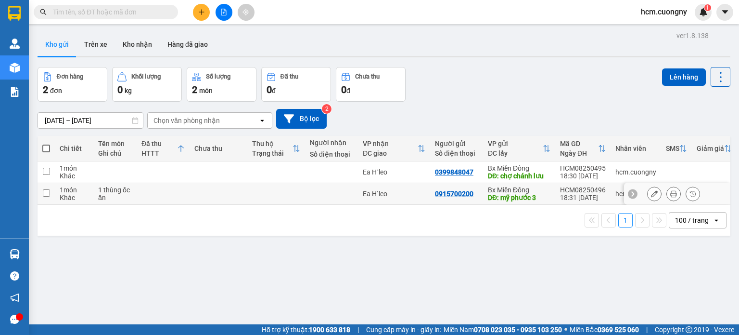
click at [50, 192] on td at bounding box center [46, 194] width 17 height 22
checkbox input "true"
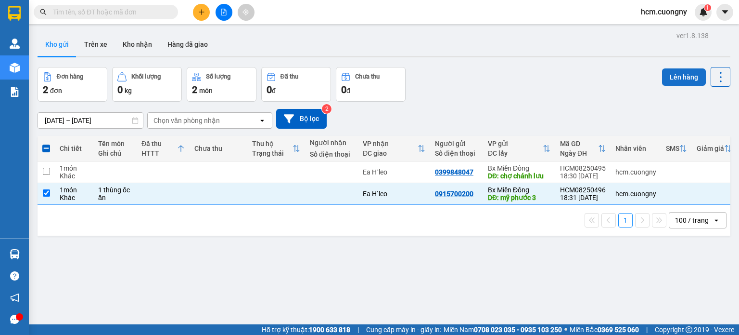
click at [681, 69] on button "Lên hàng" at bounding box center [684, 76] width 44 height 17
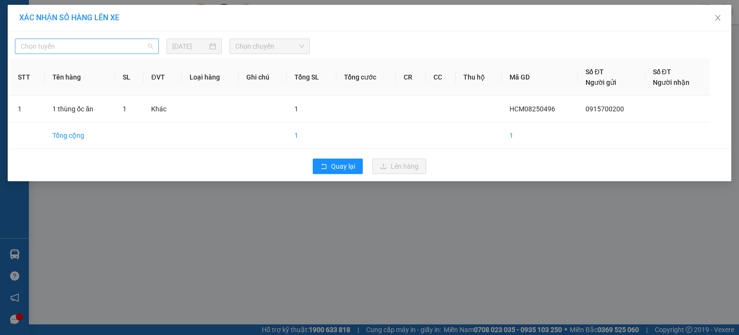
drag, startPoint x: 144, startPoint y: 48, endPoint x: 146, endPoint y: 76, distance: 28.0
click at [144, 48] on span "Chọn tuyến" at bounding box center [87, 46] width 132 height 14
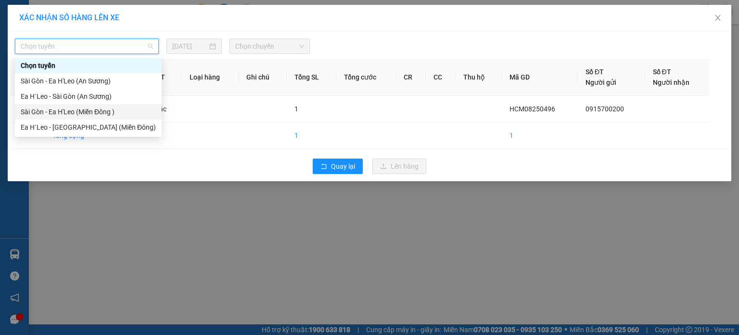
click at [108, 111] on div "Sài Gòn - Ea H'Leo (Miền Đông )" at bounding box center [88, 111] width 135 height 11
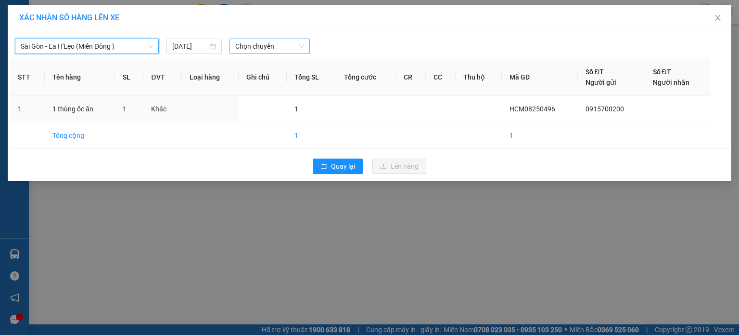
click at [275, 53] on span "Chọn chuyến" at bounding box center [269, 46] width 69 height 14
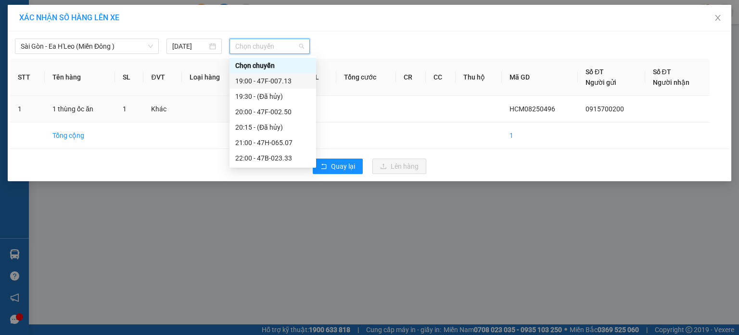
click at [280, 81] on div "19:00 - 47F-007.13" at bounding box center [272, 81] width 75 height 11
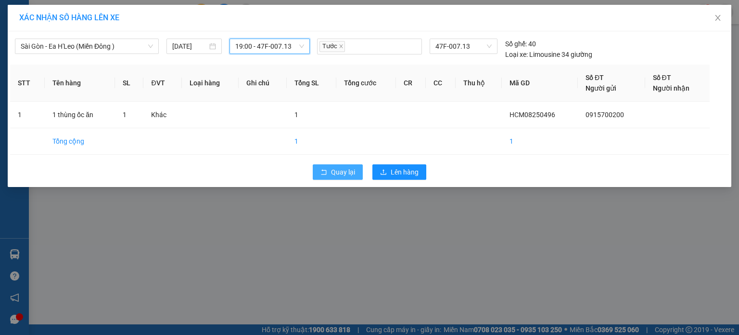
click at [338, 168] on span "Quay lại" at bounding box center [343, 172] width 24 height 11
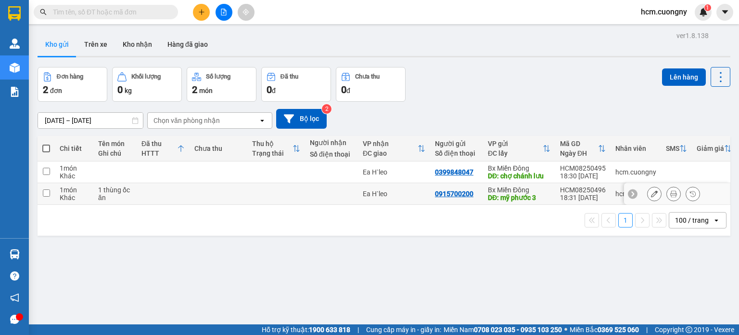
click at [40, 192] on td at bounding box center [46, 194] width 17 height 22
checkbox input "true"
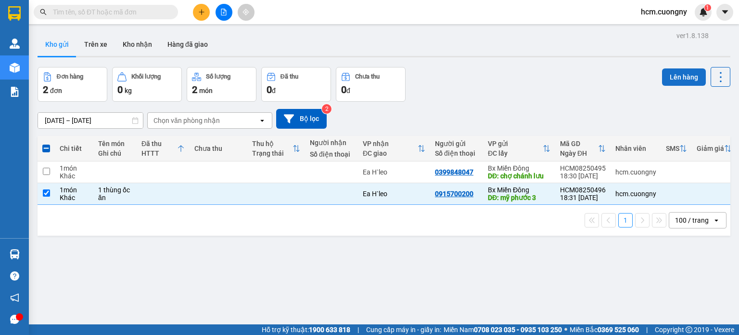
click at [678, 75] on button "Lên hàng" at bounding box center [684, 76] width 44 height 17
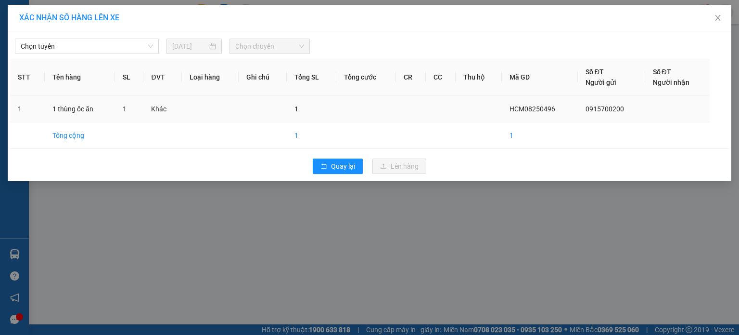
click at [332, 121] on td "1" at bounding box center [312, 109] width 50 height 26
drag, startPoint x: 103, startPoint y: 40, endPoint x: 110, endPoint y: 55, distance: 16.6
click at [105, 42] on span "Chọn tuyến" at bounding box center [87, 46] width 132 height 14
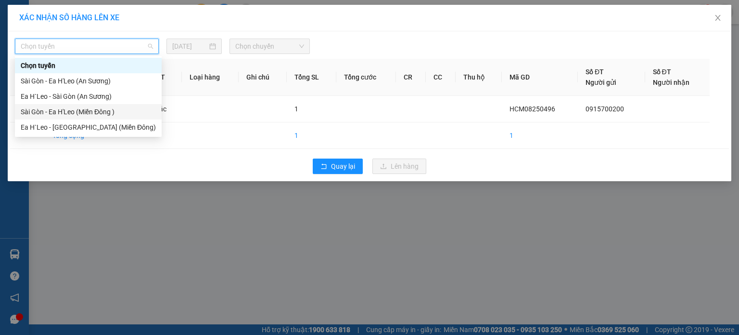
click at [97, 109] on div "Sài Gòn - Ea H'Leo (Miền Đông )" at bounding box center [88, 111] width 135 height 11
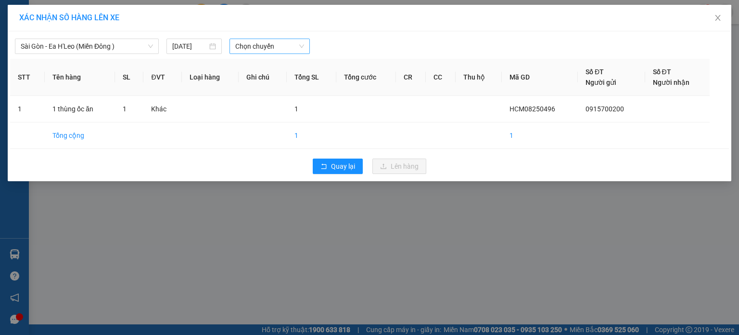
drag, startPoint x: 272, startPoint y: 35, endPoint x: 272, endPoint y: 40, distance: 5.3
click at [272, 38] on div "Sài Gòn - Ea H'Leo (Miền Đông ) [DATE] Chọn chuyến" at bounding box center [369, 44] width 719 height 20
click at [272, 41] on span "Chọn chuyến" at bounding box center [269, 46] width 69 height 14
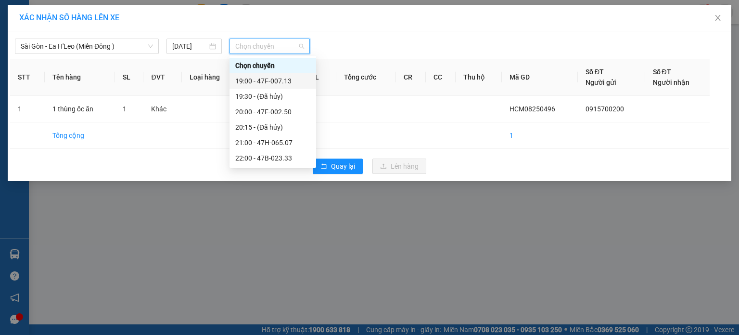
click at [276, 82] on div "19:00 - 47F-007.13" at bounding box center [272, 81] width 75 height 11
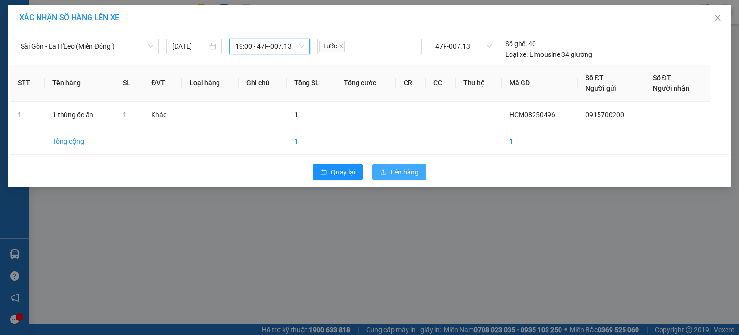
click at [399, 169] on span "Lên hàng" at bounding box center [405, 172] width 28 height 11
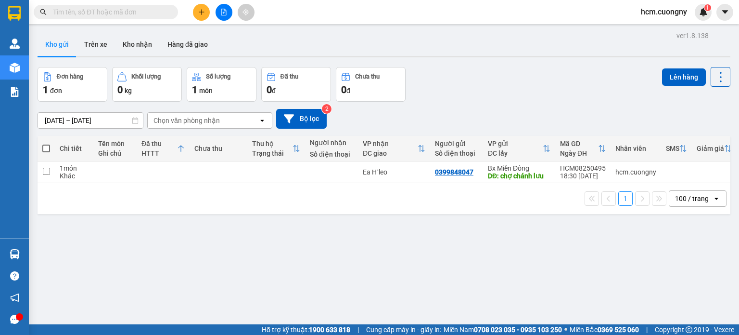
click at [48, 149] on span at bounding box center [46, 148] width 8 height 8
click at [46, 143] on input "checkbox" at bounding box center [46, 143] width 0 height 0
checkbox input "true"
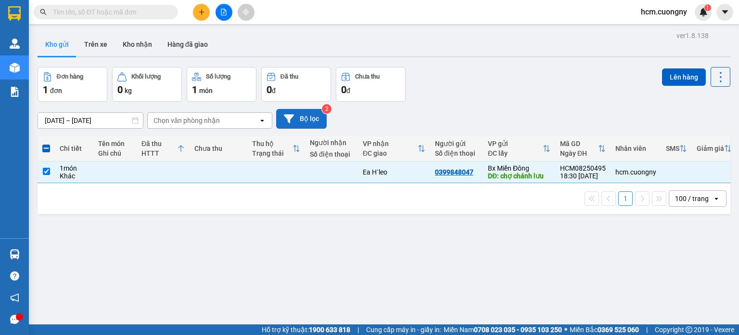
click at [313, 114] on button "Bộ lọc" at bounding box center [301, 119] width 51 height 20
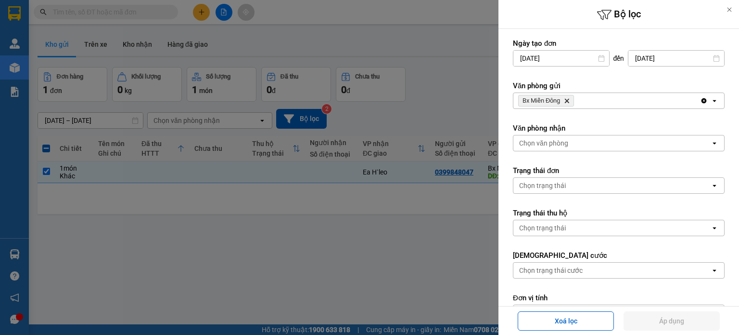
click at [352, 110] on div at bounding box center [369, 167] width 739 height 335
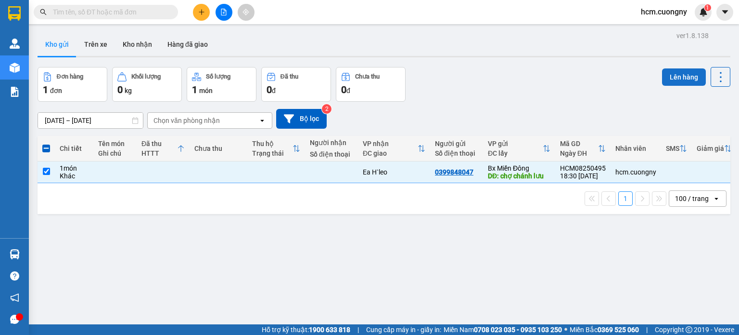
click at [684, 72] on button "Lên hàng" at bounding box center [684, 76] width 44 height 17
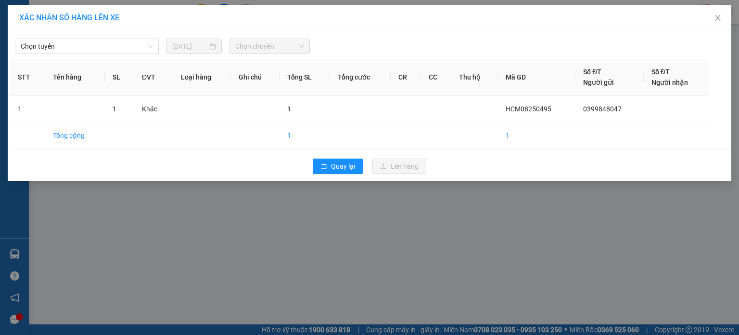
click at [263, 46] on span "Chọn chuyến" at bounding box center [269, 46] width 69 height 14
click at [96, 50] on span "Chọn tuyến" at bounding box center [87, 46] width 132 height 14
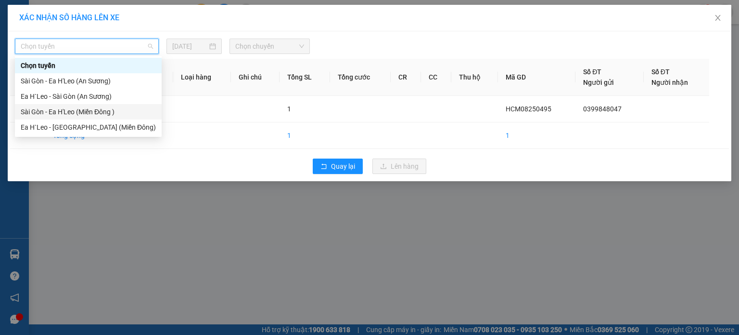
click at [102, 109] on div "Sài Gòn - Ea H'Leo (Miền Đông )" at bounding box center [88, 111] width 135 height 11
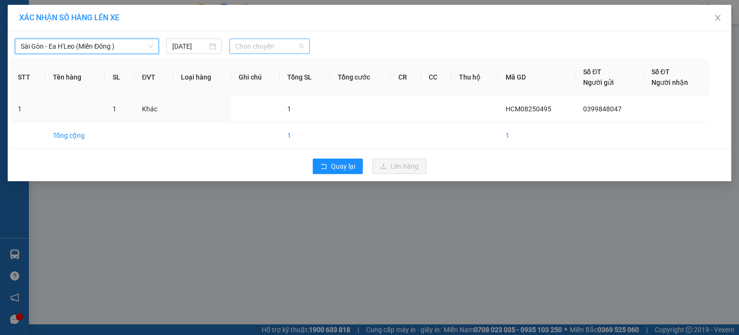
drag, startPoint x: 272, startPoint y: 46, endPoint x: 272, endPoint y: 53, distance: 7.8
click at [272, 47] on span "Chọn chuyến" at bounding box center [269, 46] width 69 height 14
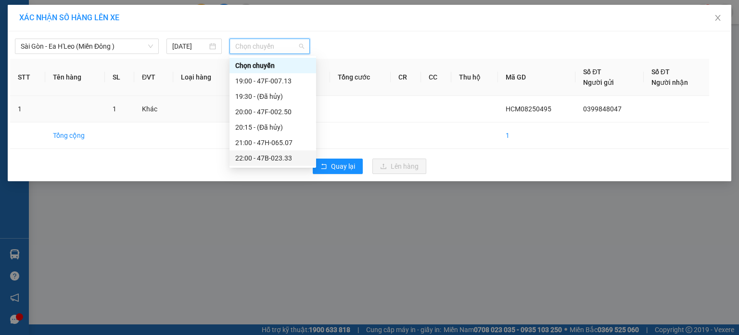
click at [262, 155] on div "22:00 - 47B-023.33" at bounding box center [272, 158] width 75 height 11
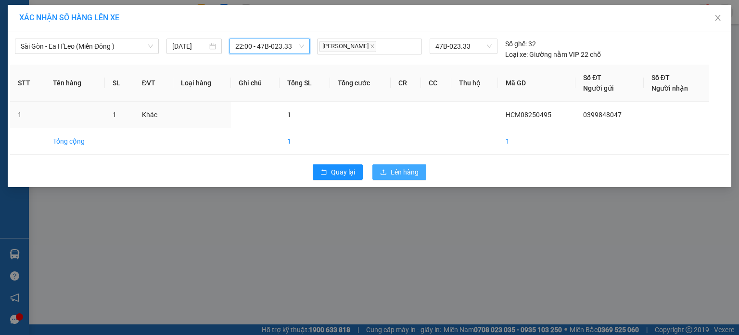
click at [401, 177] on span "Lên hàng" at bounding box center [405, 172] width 28 height 11
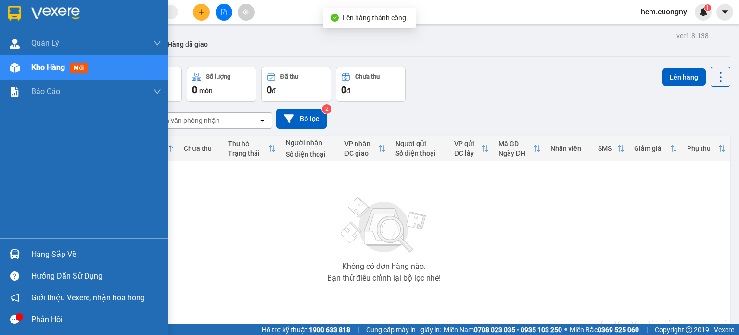
click at [21, 15] on div at bounding box center [14, 13] width 17 height 17
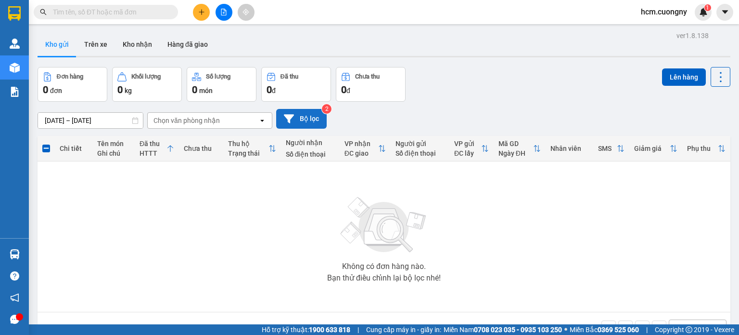
click at [293, 114] on icon at bounding box center [289, 119] width 10 height 10
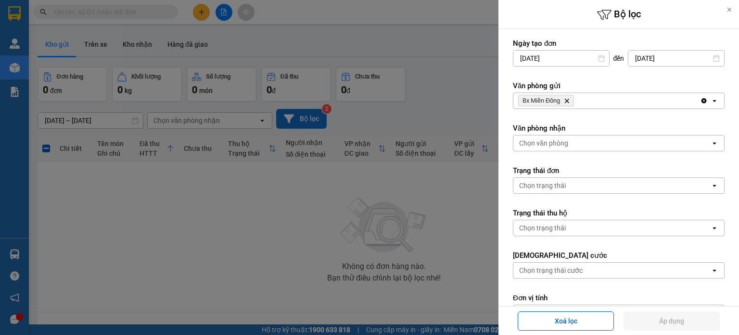
click at [258, 222] on div at bounding box center [369, 167] width 739 height 335
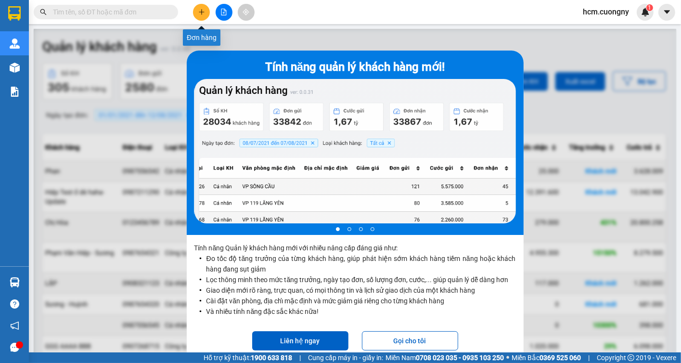
click at [202, 11] on icon "plus" at bounding box center [201, 11] width 0 height 5
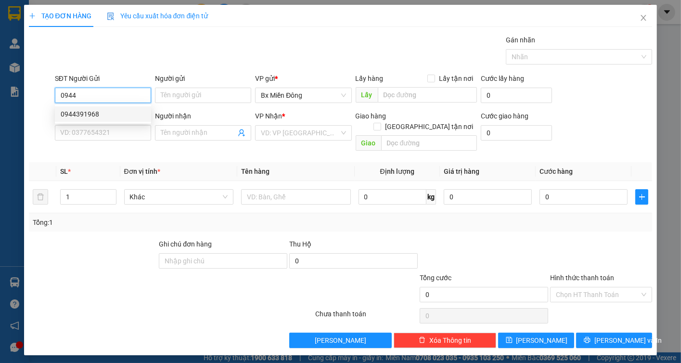
drag, startPoint x: 114, startPoint y: 88, endPoint x: 113, endPoint y: 96, distance: 8.2
click at [53, 107] on form "SĐT Người Gửi 0944 Người gửi Tên người gửi VP gửi * Bx Miền Đông Lấy hàng Lấy …" at bounding box center [341, 114] width 624 height 82
type input "0944"
click at [647, 14] on icon "close" at bounding box center [644, 18] width 8 height 8
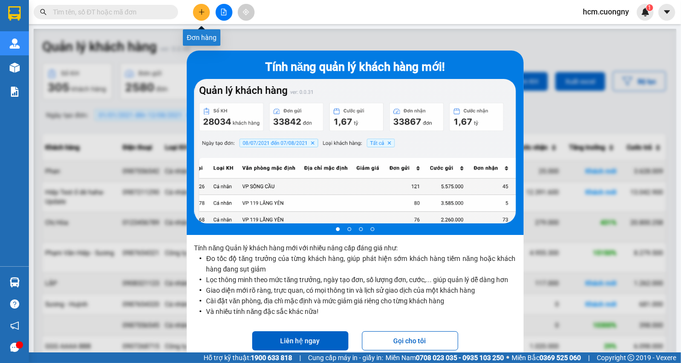
click at [201, 11] on icon "plus" at bounding box center [201, 12] width 7 height 7
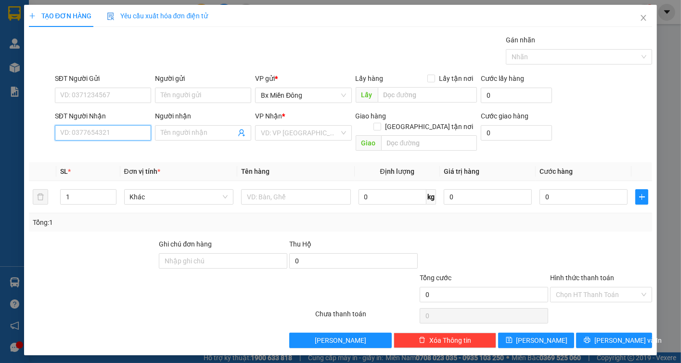
drag, startPoint x: 119, startPoint y: 128, endPoint x: 132, endPoint y: 128, distance: 13.0
click at [119, 129] on input "SĐT Người Nhận" at bounding box center [103, 132] width 96 height 15
type input "0944349198"
click at [116, 157] on div "0944349198 - hoàng mười" at bounding box center [108, 151] width 106 height 15
type input "hoàng mười"
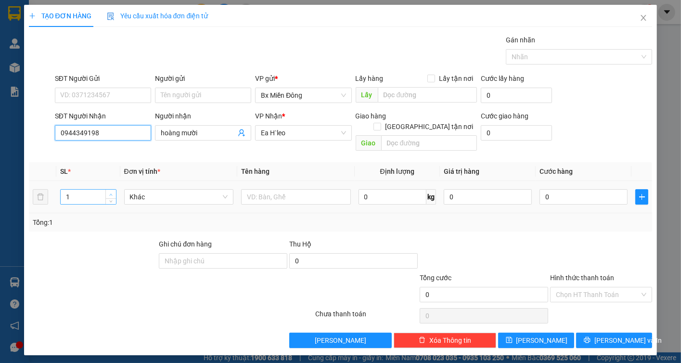
type input "0944349198"
click at [112, 193] on icon "up" at bounding box center [110, 194] width 3 height 3
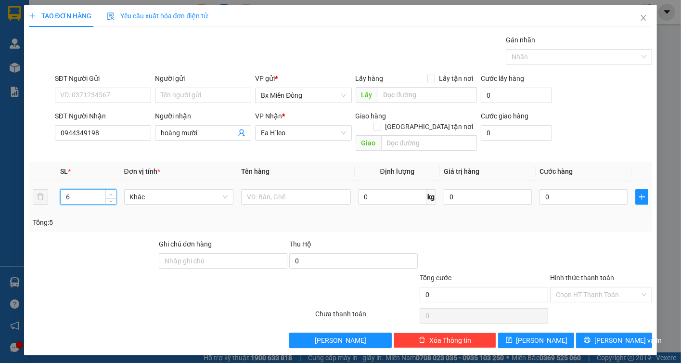
click at [111, 193] on icon "up" at bounding box center [110, 194] width 3 height 3
type input "6"
click at [110, 198] on icon "down" at bounding box center [110, 199] width 3 height 3
click at [284, 189] on input "text" at bounding box center [296, 196] width 110 height 15
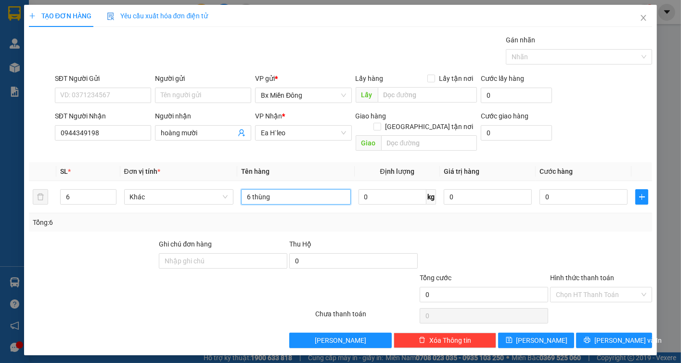
type input "6 thùng"
click at [345, 162] on th "Tên hàng" at bounding box center [295, 171] width 117 height 19
drag, startPoint x: 418, startPoint y: 224, endPoint x: 323, endPoint y: 208, distance: 95.8
click at [340, 229] on div "Transit Pickup Surcharge Ids Transit Deliver Surcharge Ids Transit Deliver Surc…" at bounding box center [341, 191] width 624 height 313
click at [154, 168] on span "Đơn vị tính *" at bounding box center [142, 172] width 36 height 8
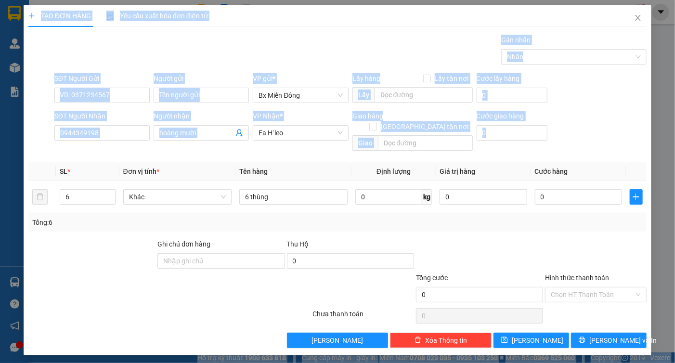
drag, startPoint x: 658, startPoint y: 190, endPoint x: 659, endPoint y: 184, distance: 5.8
click at [675, 176] on html "Kết quả tìm kiếm ( 0 ) Bộ lọc No Data hcm.cuongny 1 Quản Lý Quản lý khách hàng …" at bounding box center [337, 181] width 675 height 363
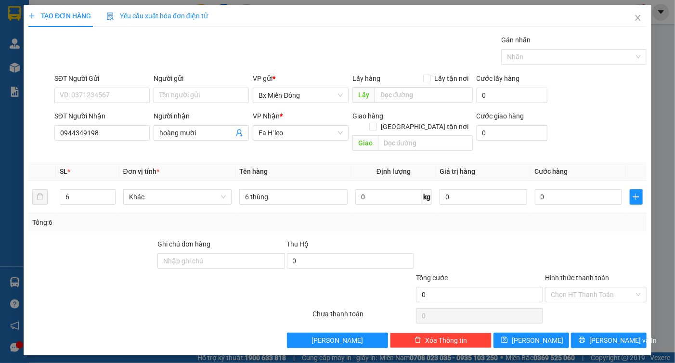
click at [617, 245] on div at bounding box center [595, 256] width 103 height 34
click at [606, 333] on button "[PERSON_NAME] và In" at bounding box center [609, 340] width 76 height 15
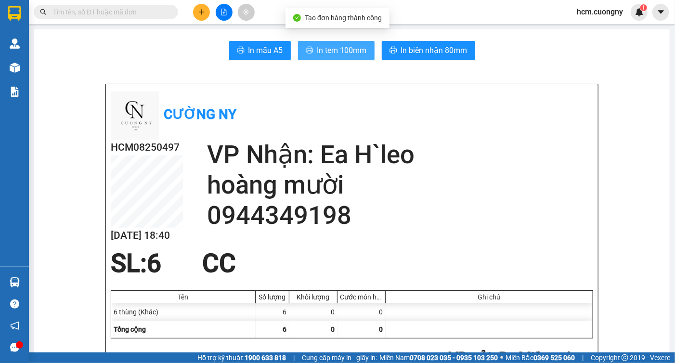
click at [337, 46] on span "In tem 100mm" at bounding box center [342, 50] width 50 height 12
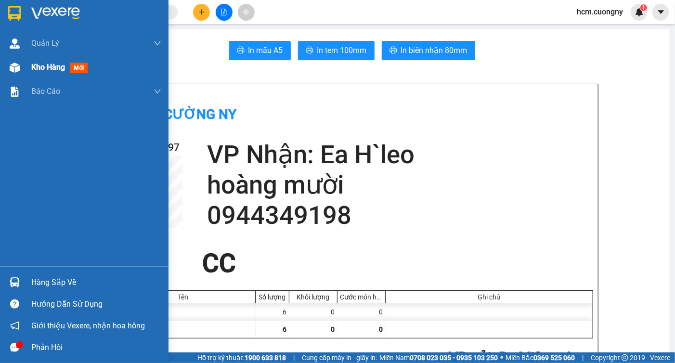
click at [52, 69] on span "Kho hàng" at bounding box center [48, 67] width 34 height 9
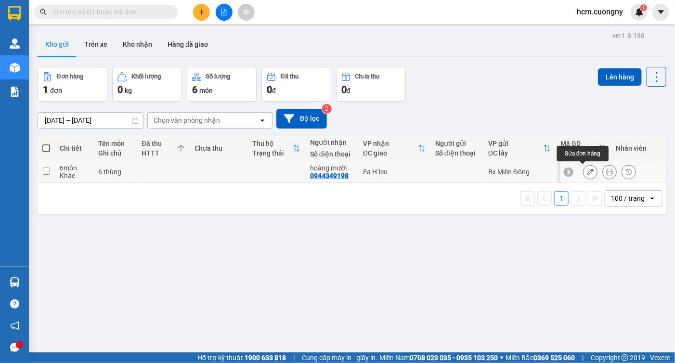
click at [587, 171] on icon at bounding box center [590, 171] width 7 height 7
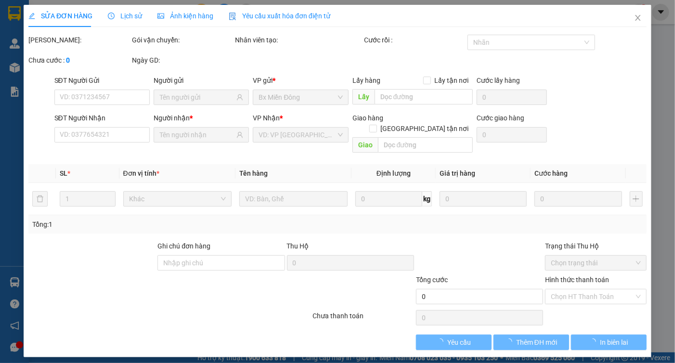
type input "0944349198"
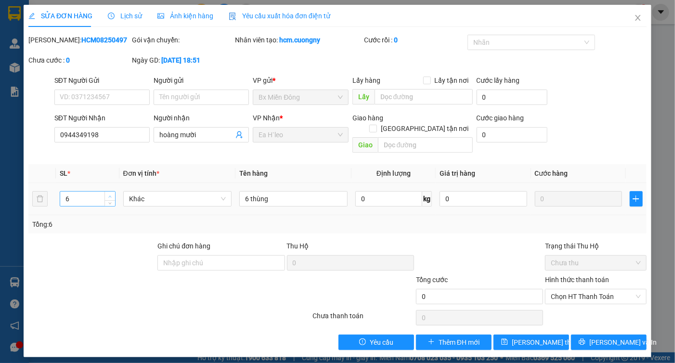
type input "7"
click at [107, 192] on span "Increase Value" at bounding box center [109, 196] width 11 height 9
drag, startPoint x: 249, startPoint y: 188, endPoint x: 238, endPoint y: 190, distance: 11.2
click at [238, 190] on td "6 thùng" at bounding box center [293, 199] width 116 height 32
type input "7thùng"
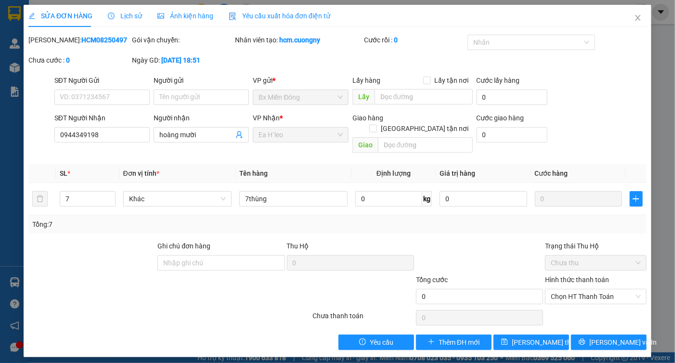
click at [614, 323] on div "Total Paid Fee 0 Total UnPaid Fee 0 Cash Collection Total Fee Mã ĐH: HCM0825049…" at bounding box center [337, 192] width 618 height 315
click at [611, 335] on button "[PERSON_NAME] và In" at bounding box center [609, 342] width 76 height 15
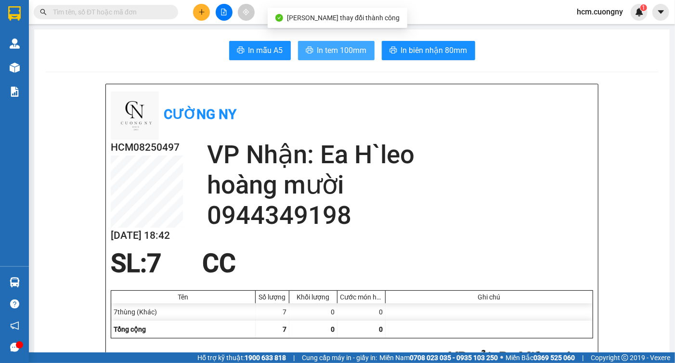
click at [362, 53] on span "In tem 100mm" at bounding box center [342, 50] width 50 height 12
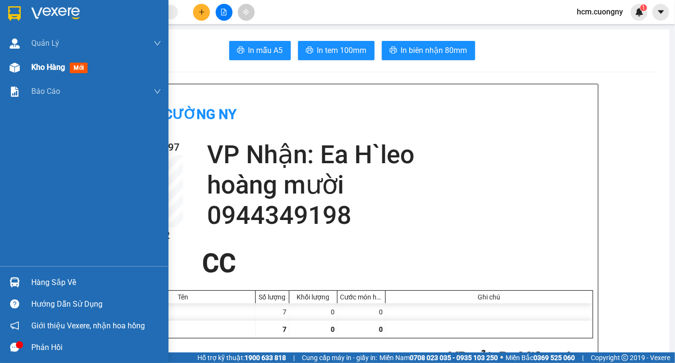
drag, startPoint x: 79, startPoint y: 69, endPoint x: 75, endPoint y: 78, distance: 10.6
click at [80, 69] on span "mới" at bounding box center [79, 68] width 18 height 11
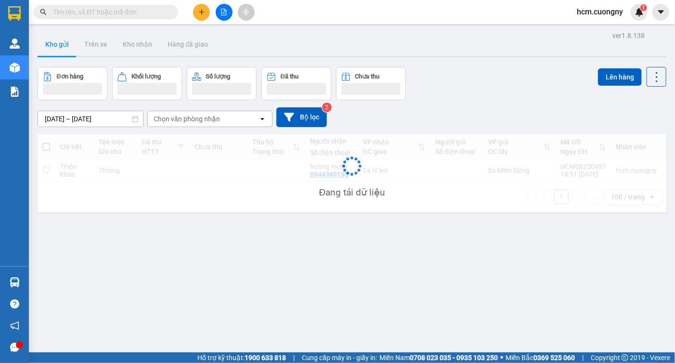
scroll to position [44, 0]
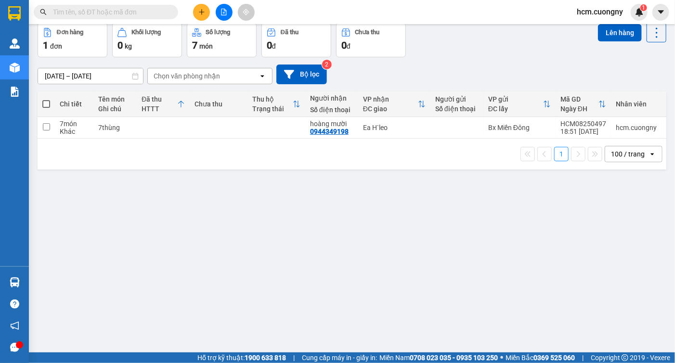
click at [49, 103] on span at bounding box center [46, 104] width 8 height 8
click at [46, 99] on input "checkbox" at bounding box center [46, 99] width 0 height 0
checkbox input "true"
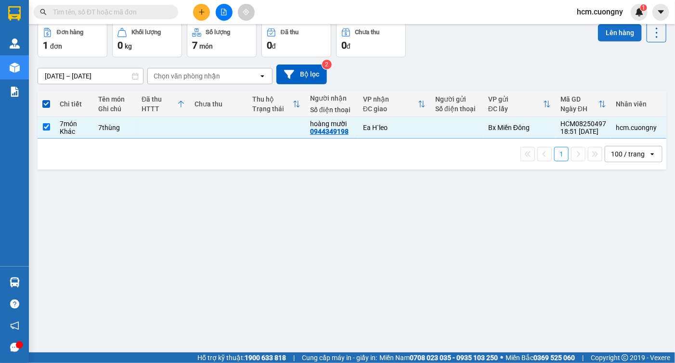
click at [600, 33] on button "Lên hàng" at bounding box center [620, 32] width 44 height 17
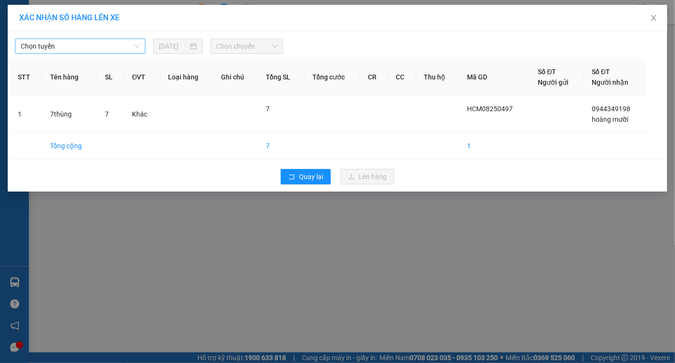
click at [81, 42] on span "Chọn tuyến" at bounding box center [80, 46] width 119 height 14
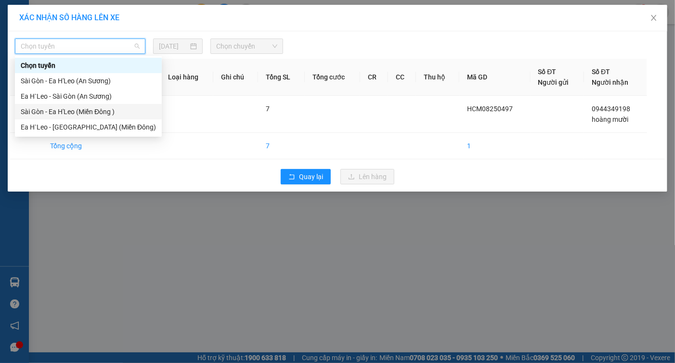
click at [83, 113] on div "Sài Gòn - Ea H'Leo (Miền Đông )" at bounding box center [88, 111] width 135 height 11
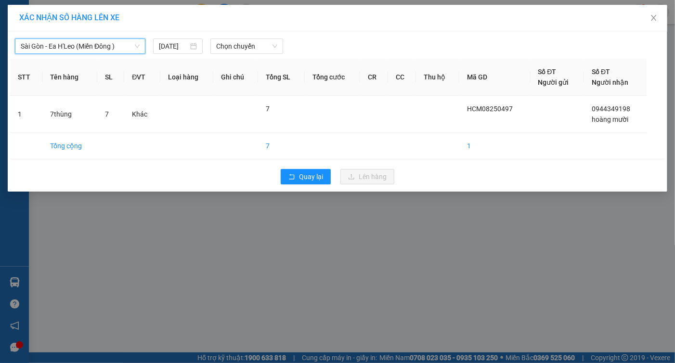
drag, startPoint x: 262, startPoint y: 50, endPoint x: 266, endPoint y: 53, distance: 5.4
click at [263, 50] on span "Chọn chuyến" at bounding box center [246, 46] width 61 height 14
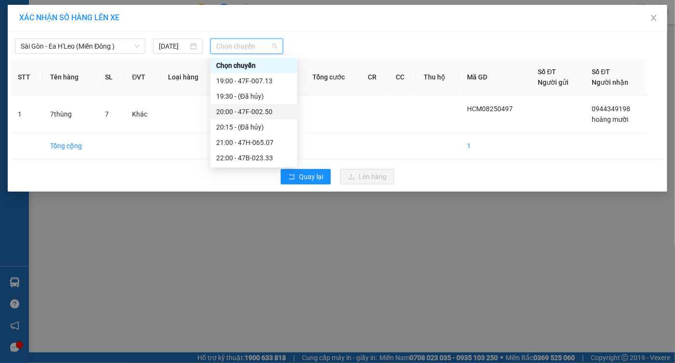
click at [239, 113] on div "20:00 - 47F-002.50" at bounding box center [253, 111] width 75 height 11
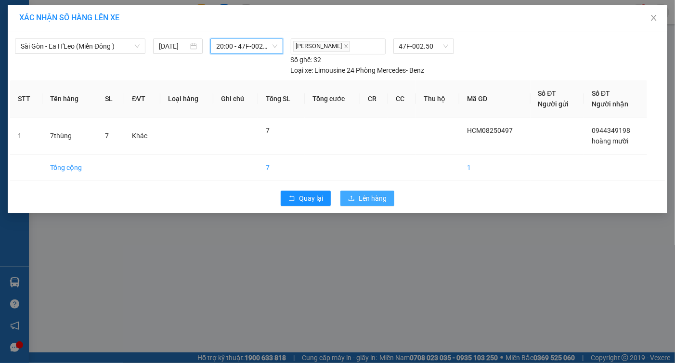
click at [381, 200] on span "Lên hàng" at bounding box center [373, 198] width 28 height 11
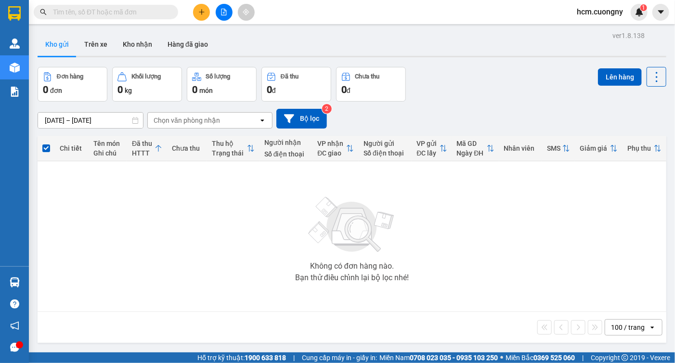
click at [372, 111] on div "13/08/2025 – 15/08/2025 Press the down arrow key to interact with the calendar …" at bounding box center [352, 119] width 629 height 20
click at [643, 15] on img at bounding box center [639, 12] width 9 height 9
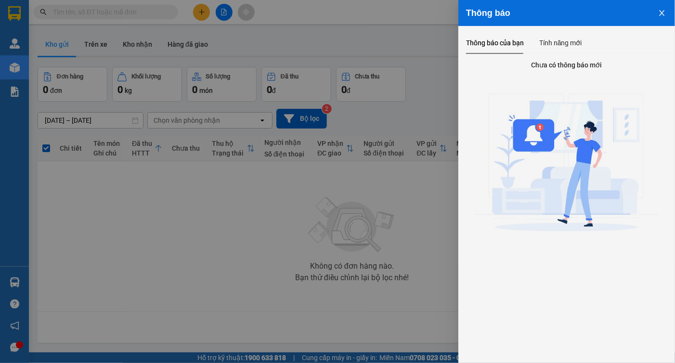
click at [397, 90] on div at bounding box center [337, 181] width 675 height 363
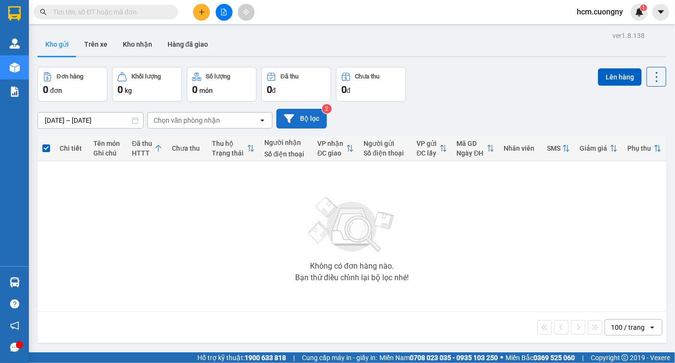
click at [300, 123] on button "Bộ lọc" at bounding box center [301, 119] width 51 height 20
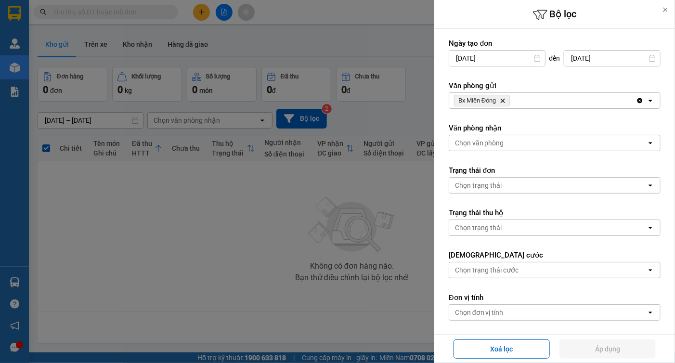
click at [365, 180] on div at bounding box center [337, 181] width 675 height 363
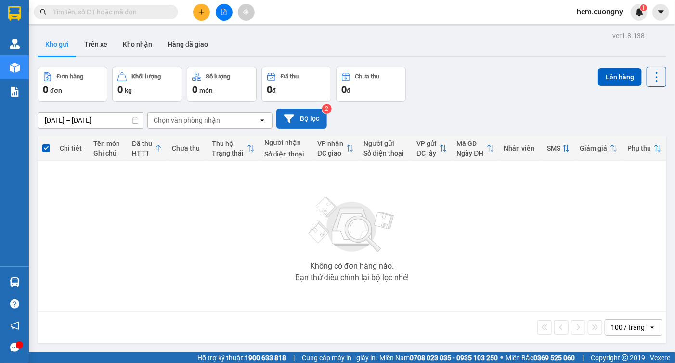
click at [316, 115] on button "Bộ lọc" at bounding box center [301, 119] width 51 height 20
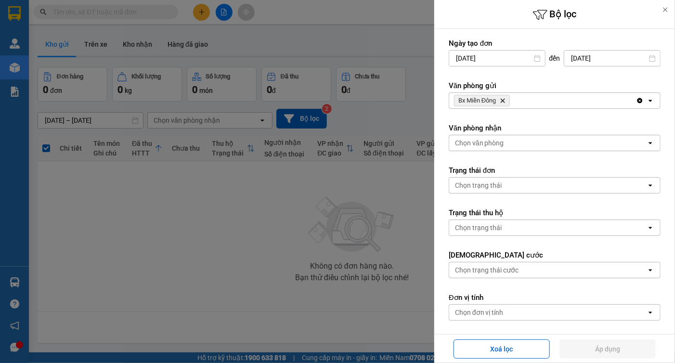
click at [291, 306] on div at bounding box center [337, 181] width 675 height 363
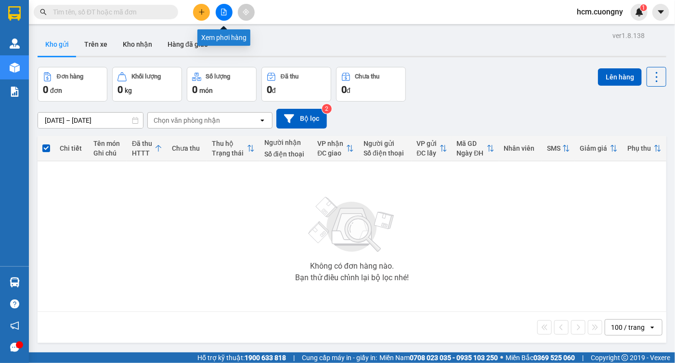
click at [225, 14] on icon "file-add" at bounding box center [223, 12] width 7 height 7
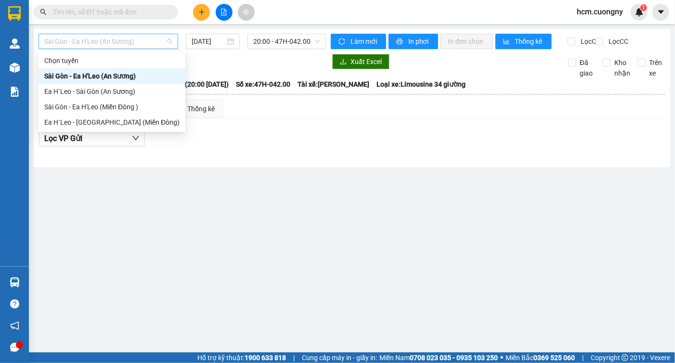
click at [143, 45] on span "Sài Gòn - Ea H'Leo (An Sương)" at bounding box center [108, 41] width 128 height 14
click at [76, 106] on div "Sài Gòn - Ea H'Leo (Miền Đông )" at bounding box center [111, 107] width 135 height 11
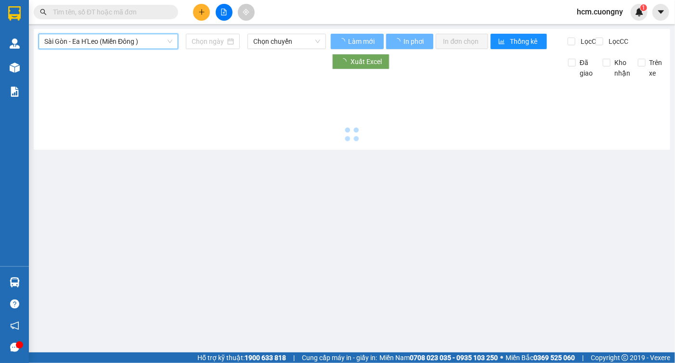
type input "[DATE]"
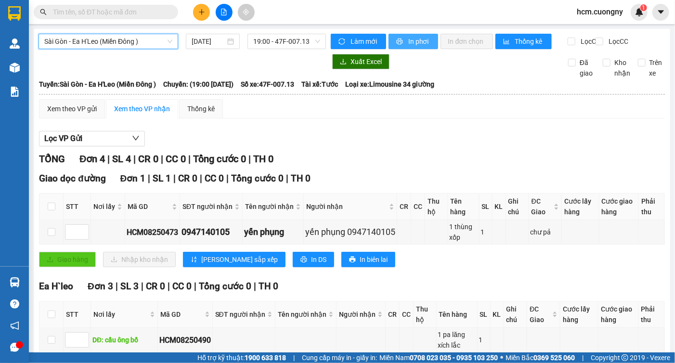
click at [408, 44] on span "In phơi" at bounding box center [419, 41] width 22 height 11
click at [408, 45] on span "In phơi" at bounding box center [419, 41] width 22 height 11
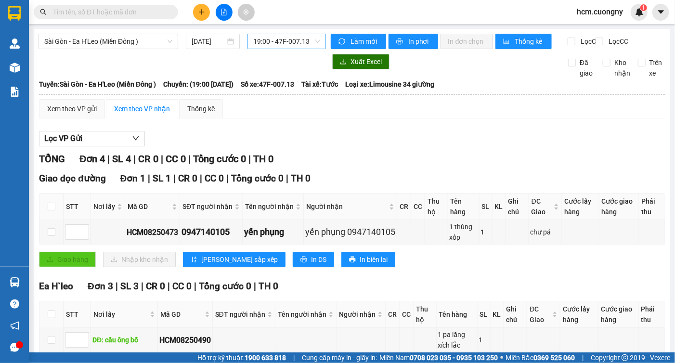
click at [308, 40] on span "19:00 - 47F-007.13" at bounding box center [286, 41] width 67 height 14
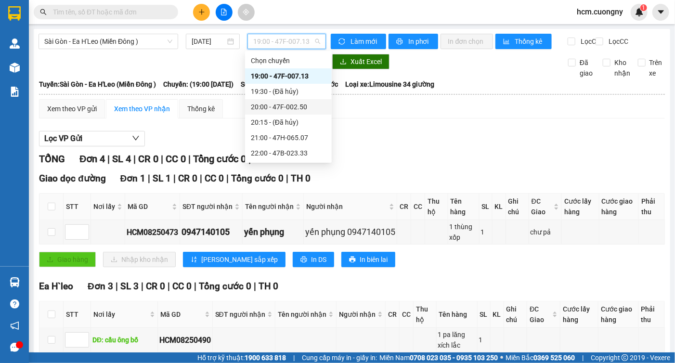
click at [310, 106] on div "20:00 - 47F-002.50" at bounding box center [288, 107] width 75 height 11
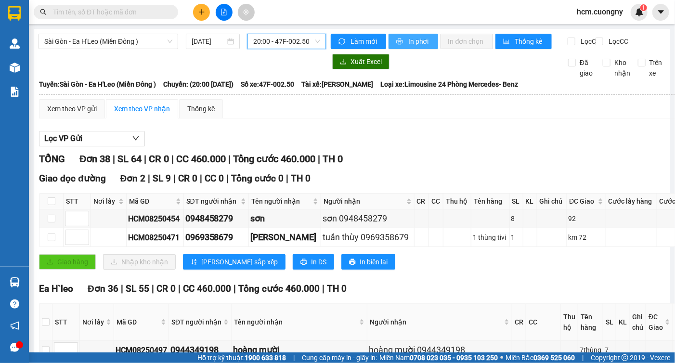
click at [408, 43] on span "In phơi" at bounding box center [419, 41] width 22 height 11
click at [293, 43] on span "20:00 - 47F-002.50" at bounding box center [286, 41] width 67 height 14
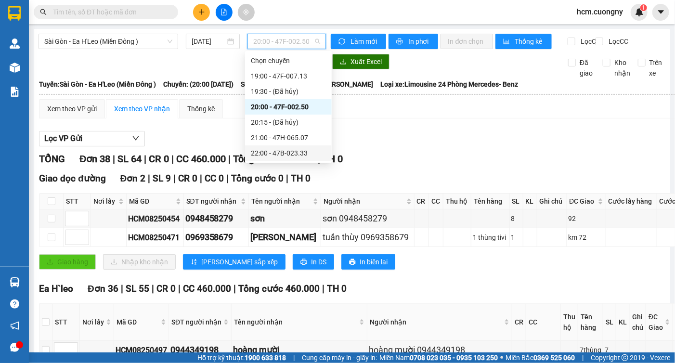
click at [283, 150] on div "22:00 - 47B-023.33" at bounding box center [288, 153] width 75 height 11
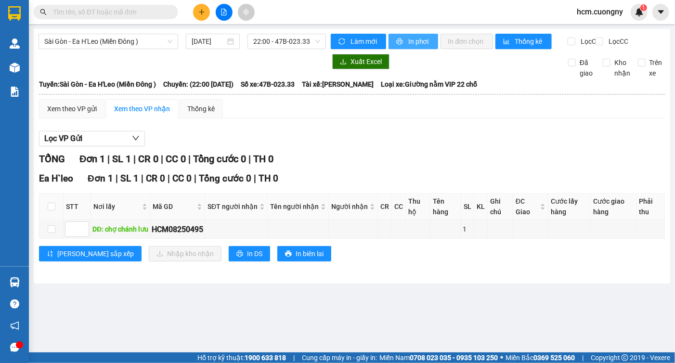
click at [419, 42] on span "In phơi" at bounding box center [419, 41] width 22 height 11
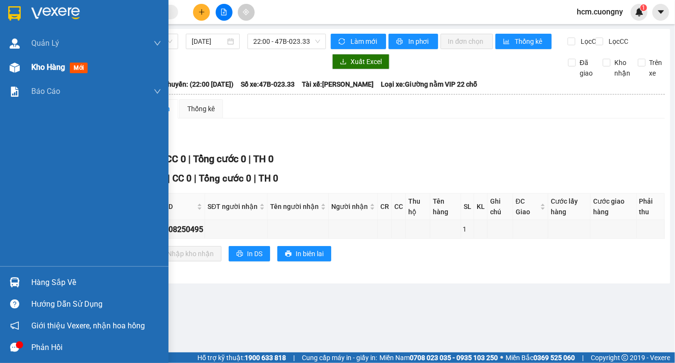
drag, startPoint x: 50, startPoint y: 73, endPoint x: 54, endPoint y: 69, distance: 5.1
click at [51, 73] on div "Kho hàng mới" at bounding box center [61, 67] width 60 height 12
